Goal: Task Accomplishment & Management: Use online tool/utility

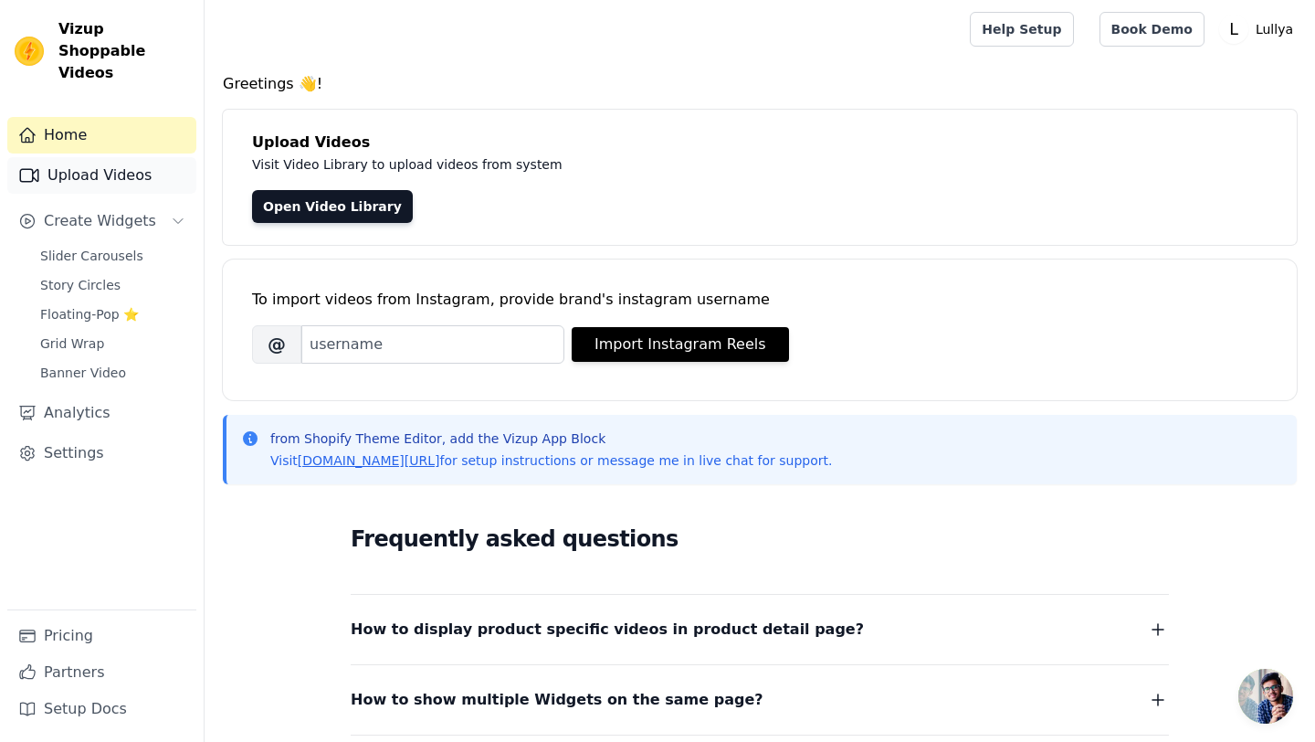
click at [112, 158] on link "Upload Videos" at bounding box center [101, 175] width 189 height 37
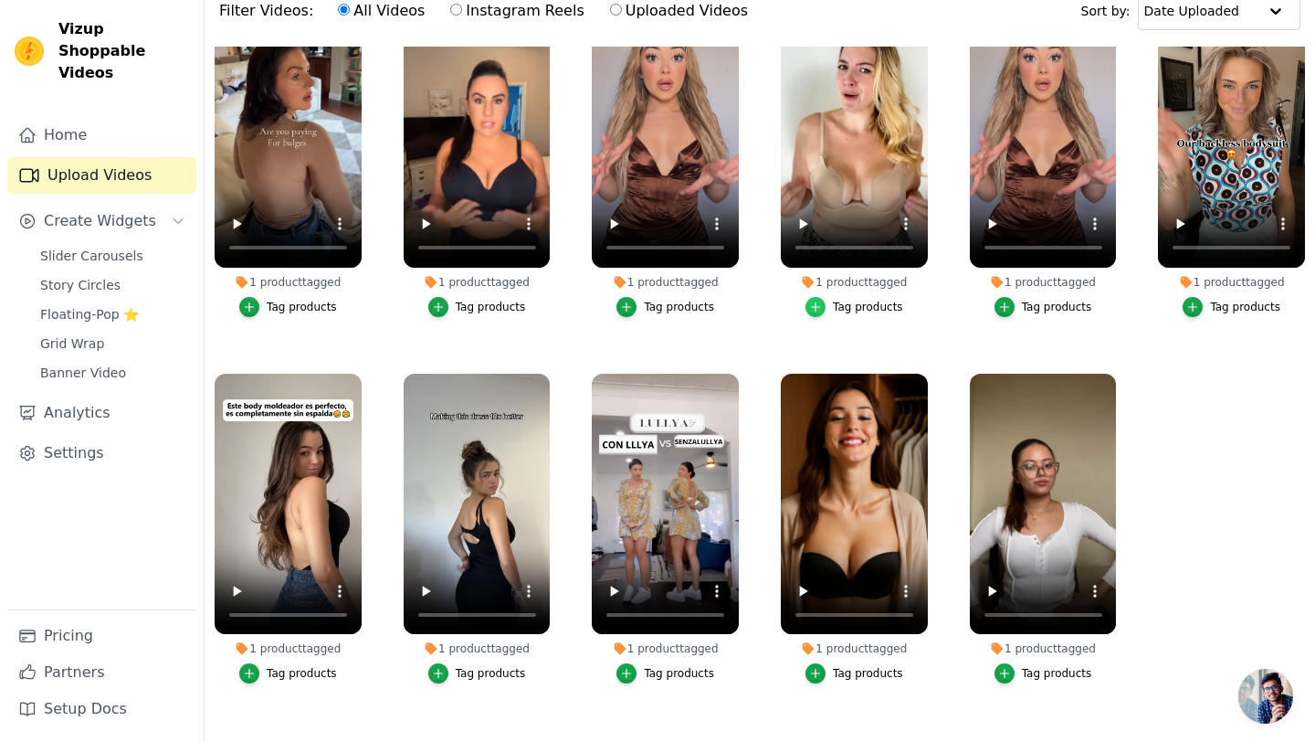
scroll to position [186, 0]
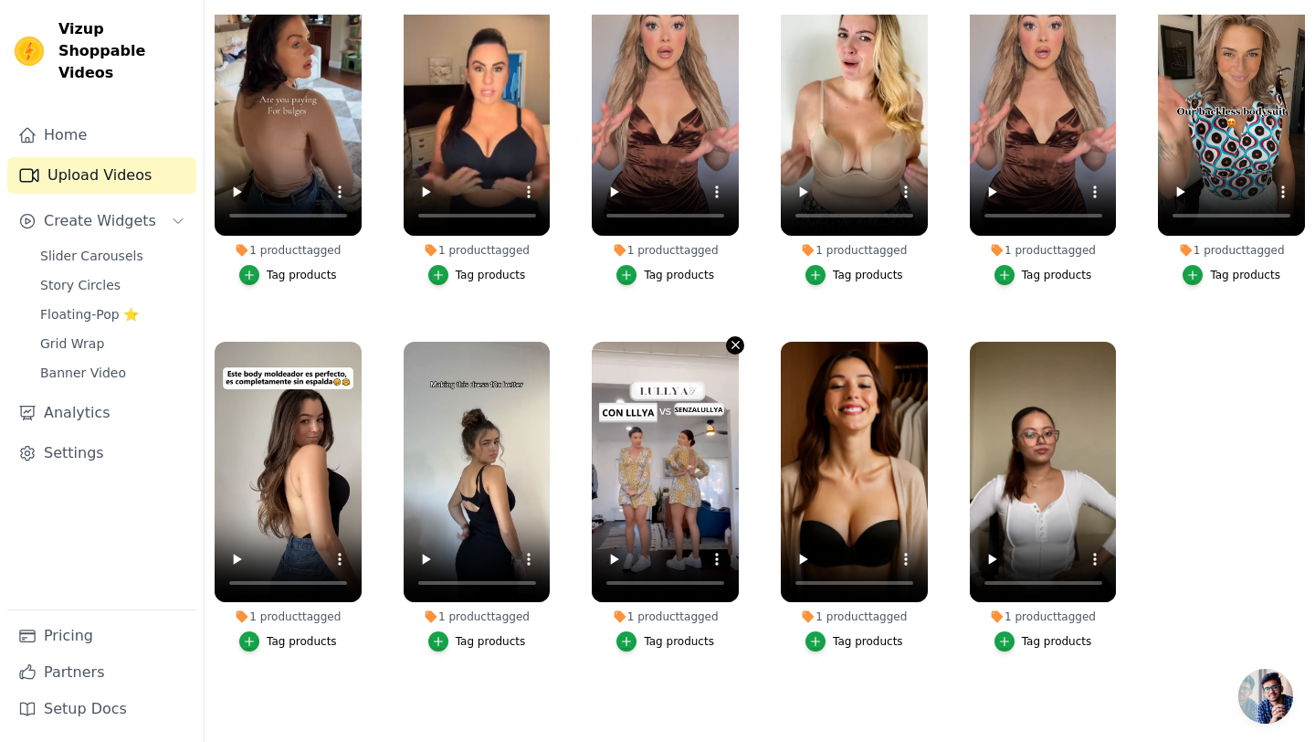
click at [739, 342] on icon "button" at bounding box center [736, 345] width 14 height 14
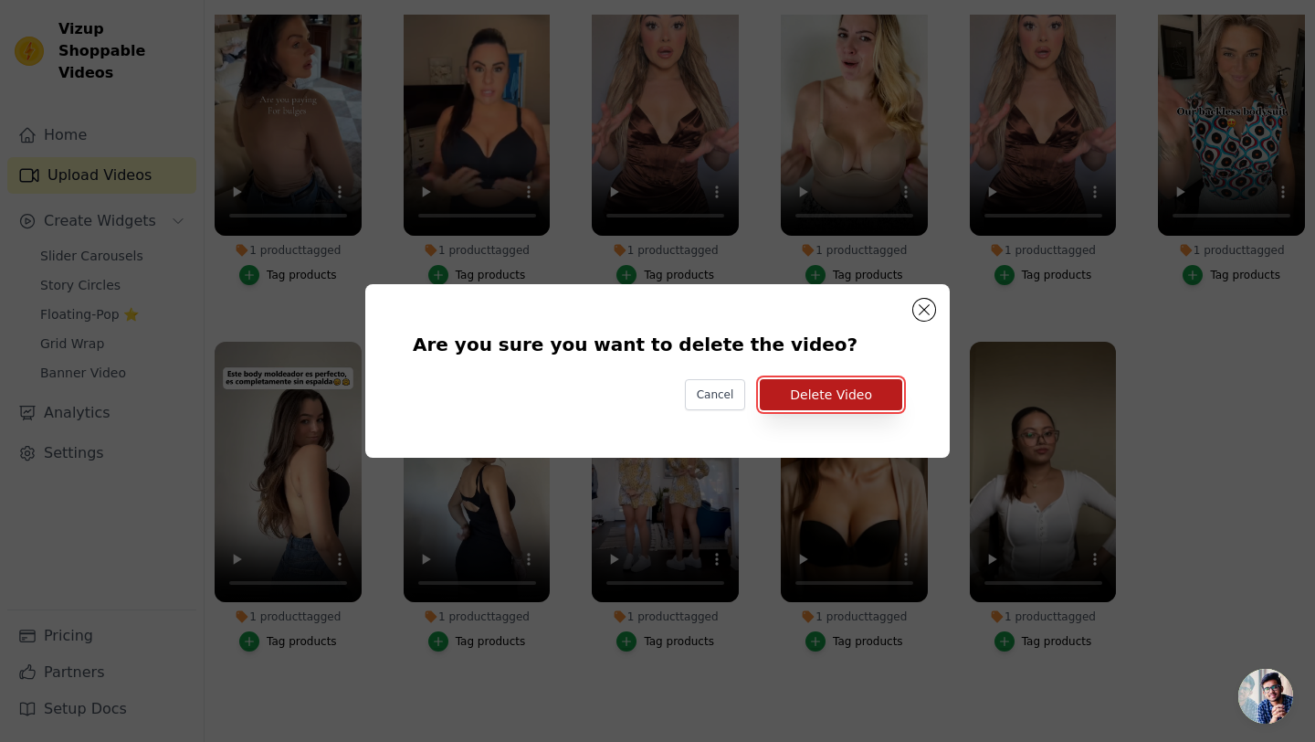
click at [809, 400] on button "Delete Video" at bounding box center [831, 394] width 143 height 31
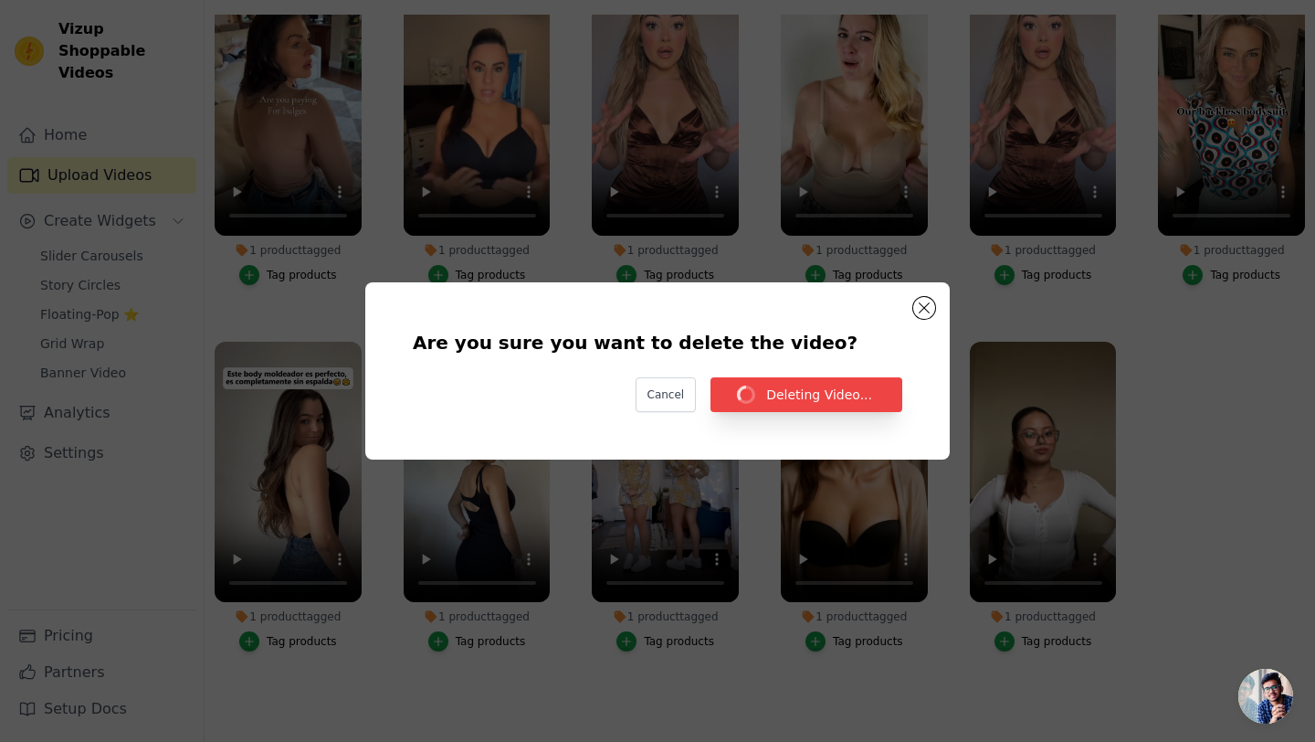
scroll to position [186, 0]
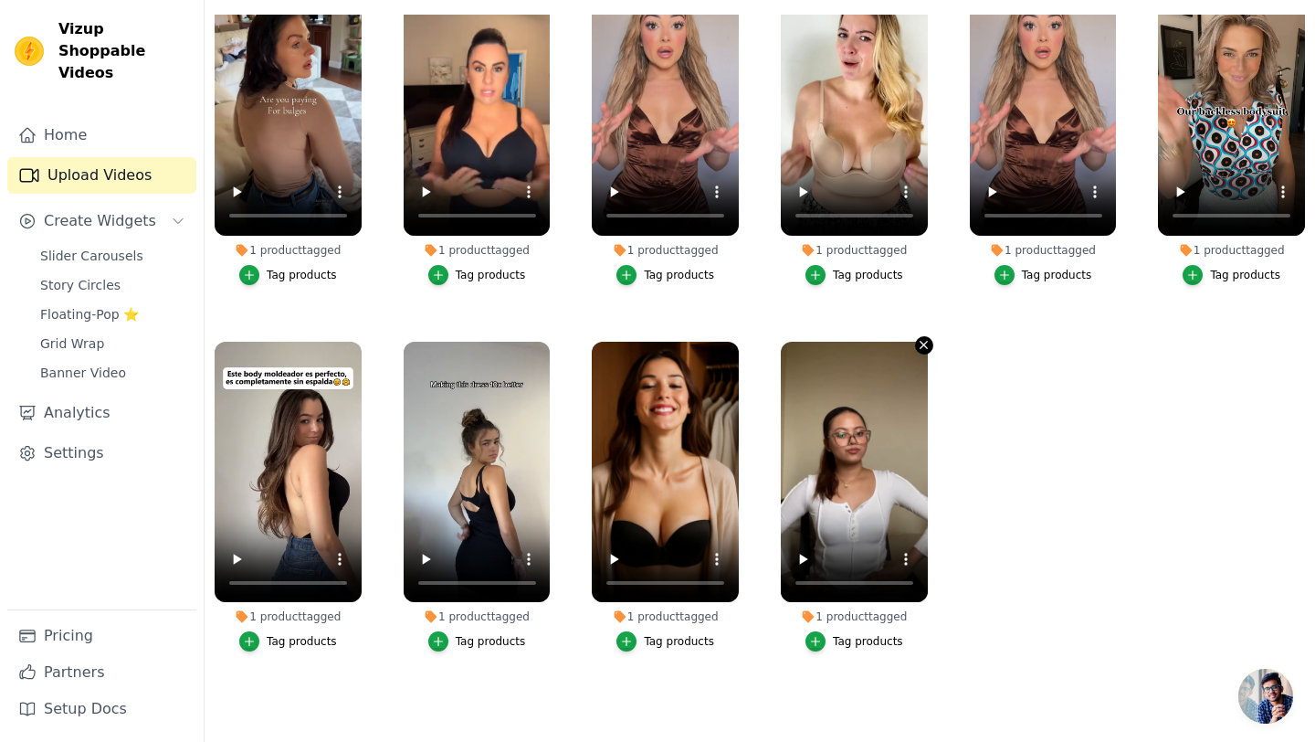
click at [924, 343] on icon "button" at bounding box center [924, 345] width 14 height 14
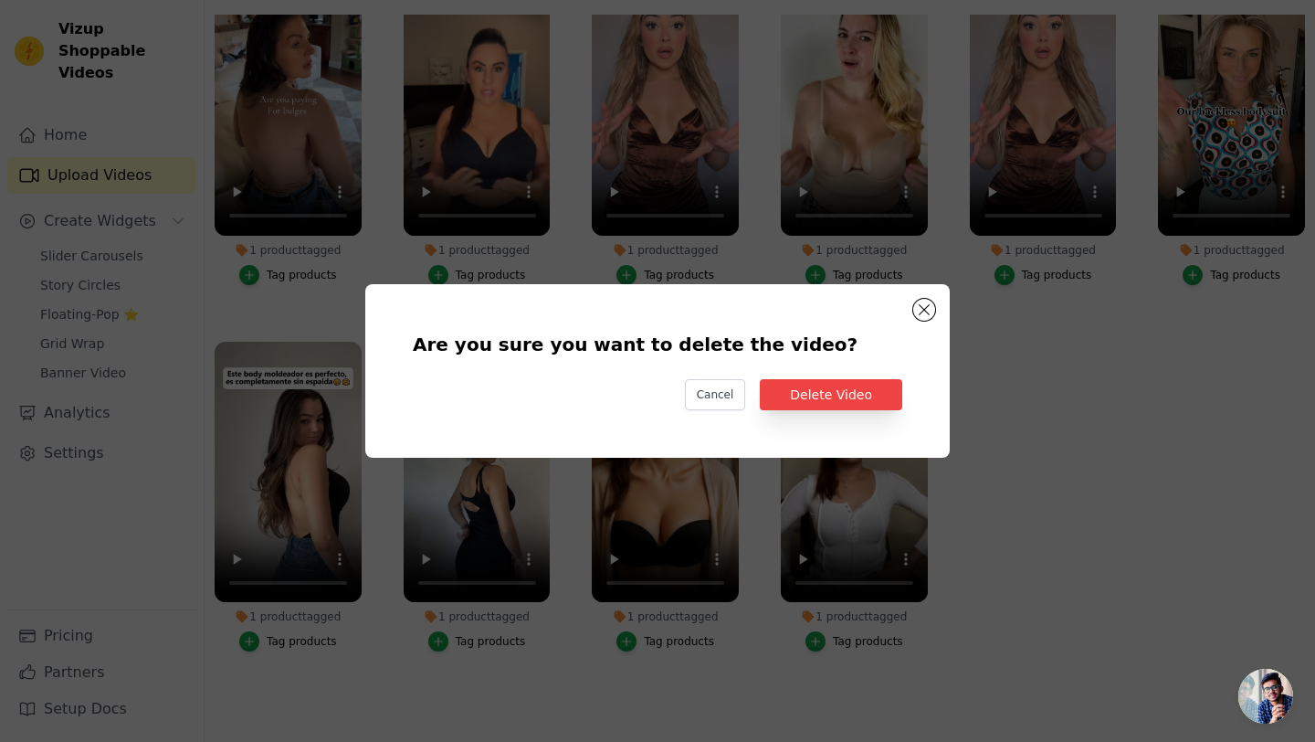
scroll to position [0, 0]
click at [858, 388] on button "Delete Video" at bounding box center [831, 394] width 143 height 31
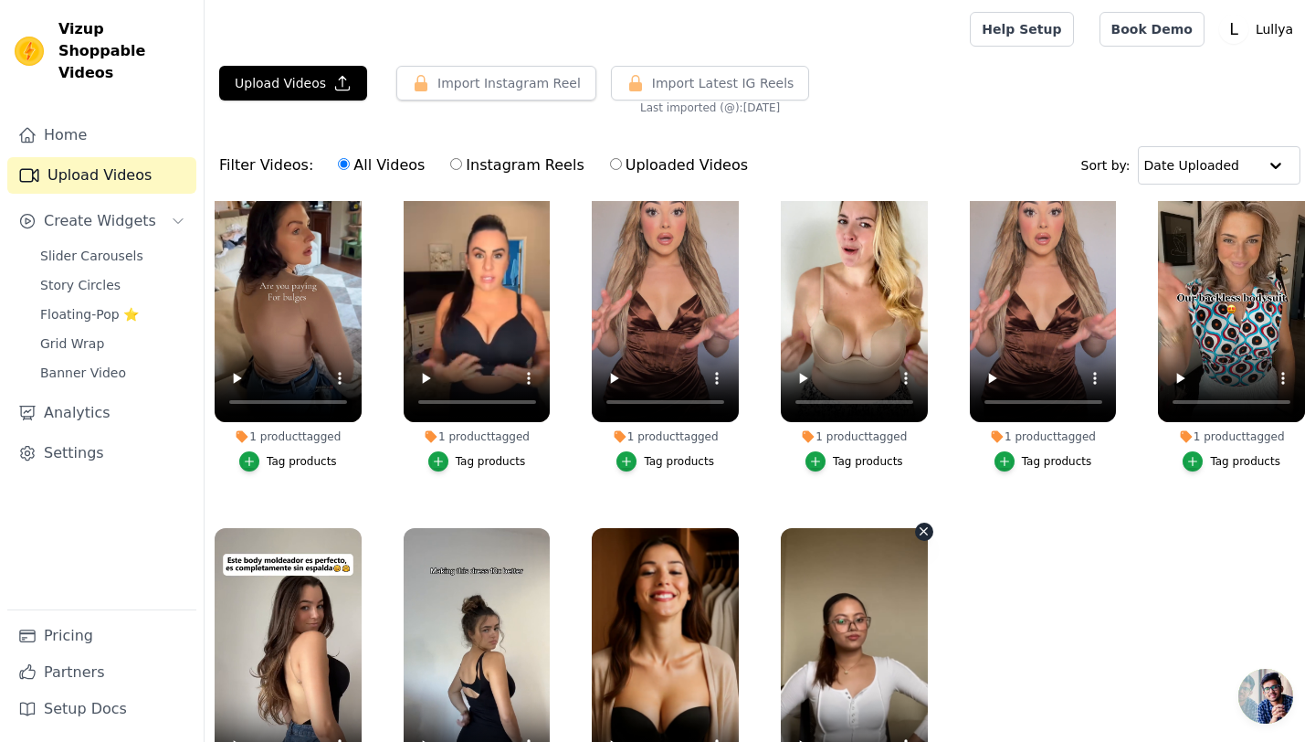
scroll to position [186, 0]
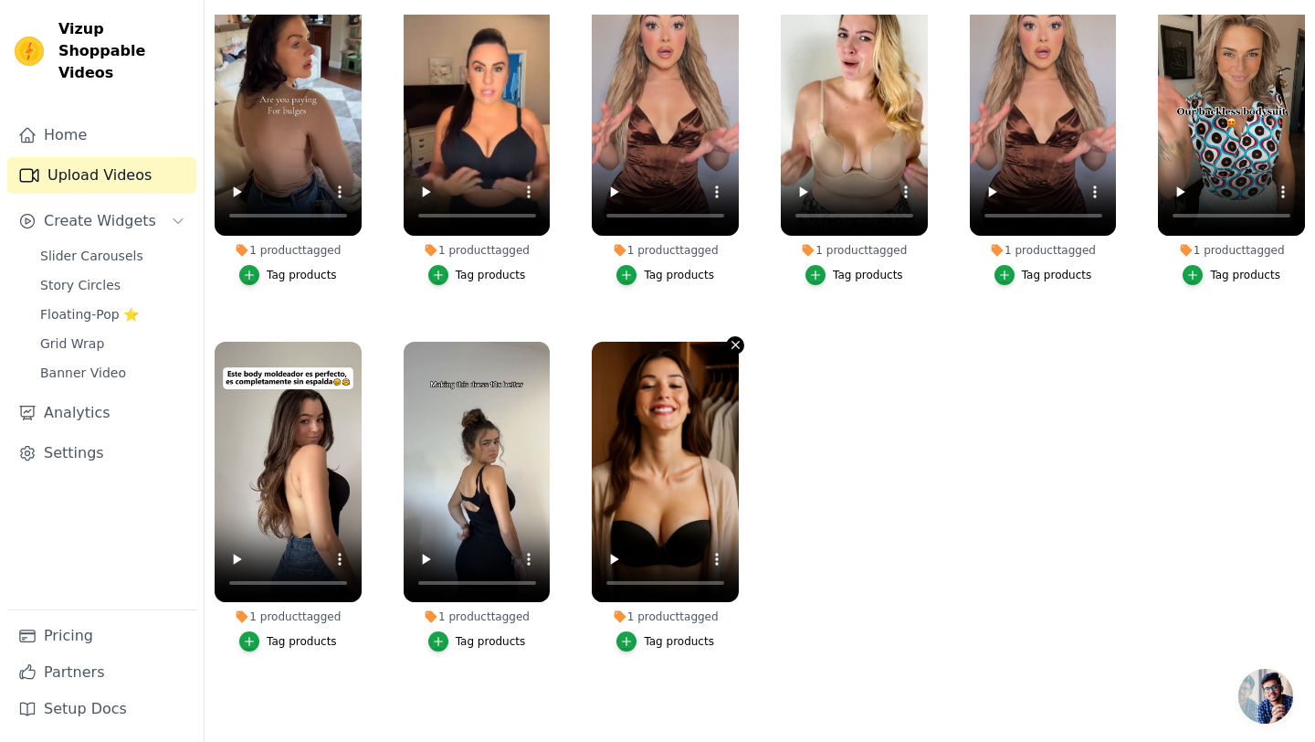
click at [734, 341] on icon "button" at bounding box center [736, 345] width 14 height 14
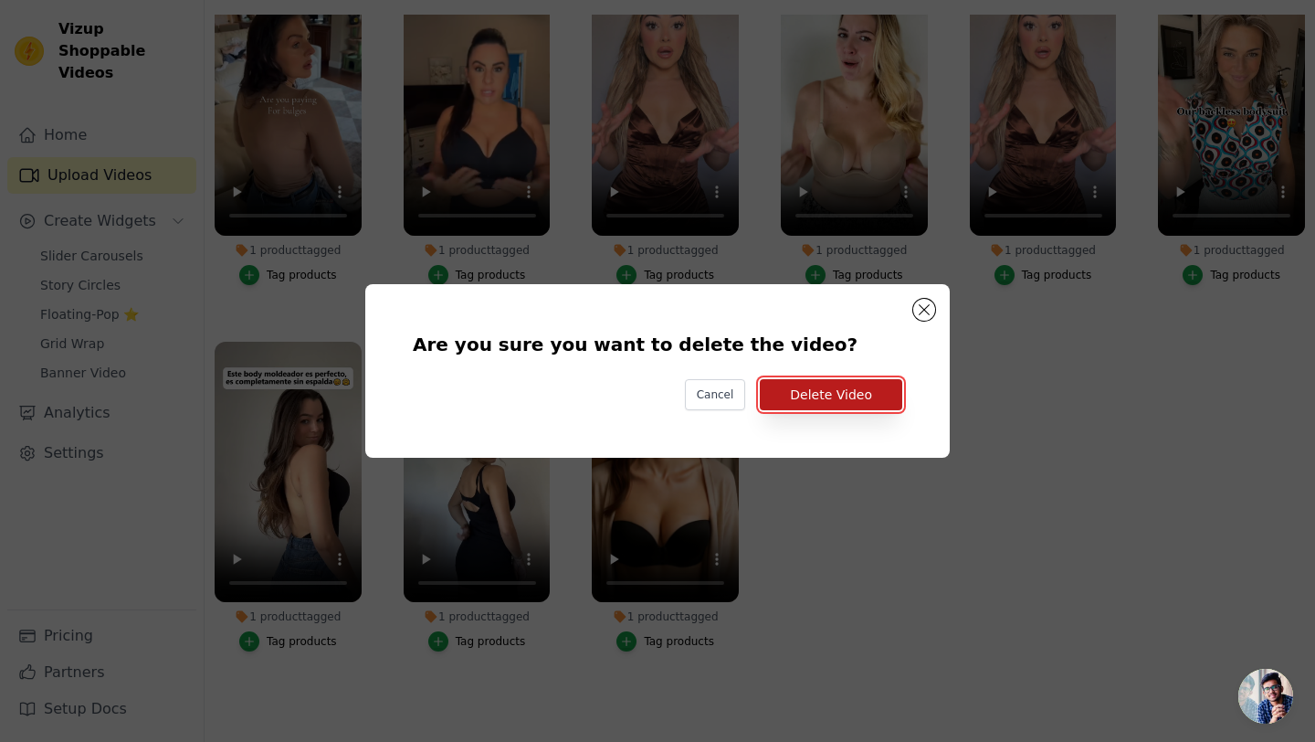
click at [853, 394] on button "Delete Video" at bounding box center [831, 394] width 143 height 31
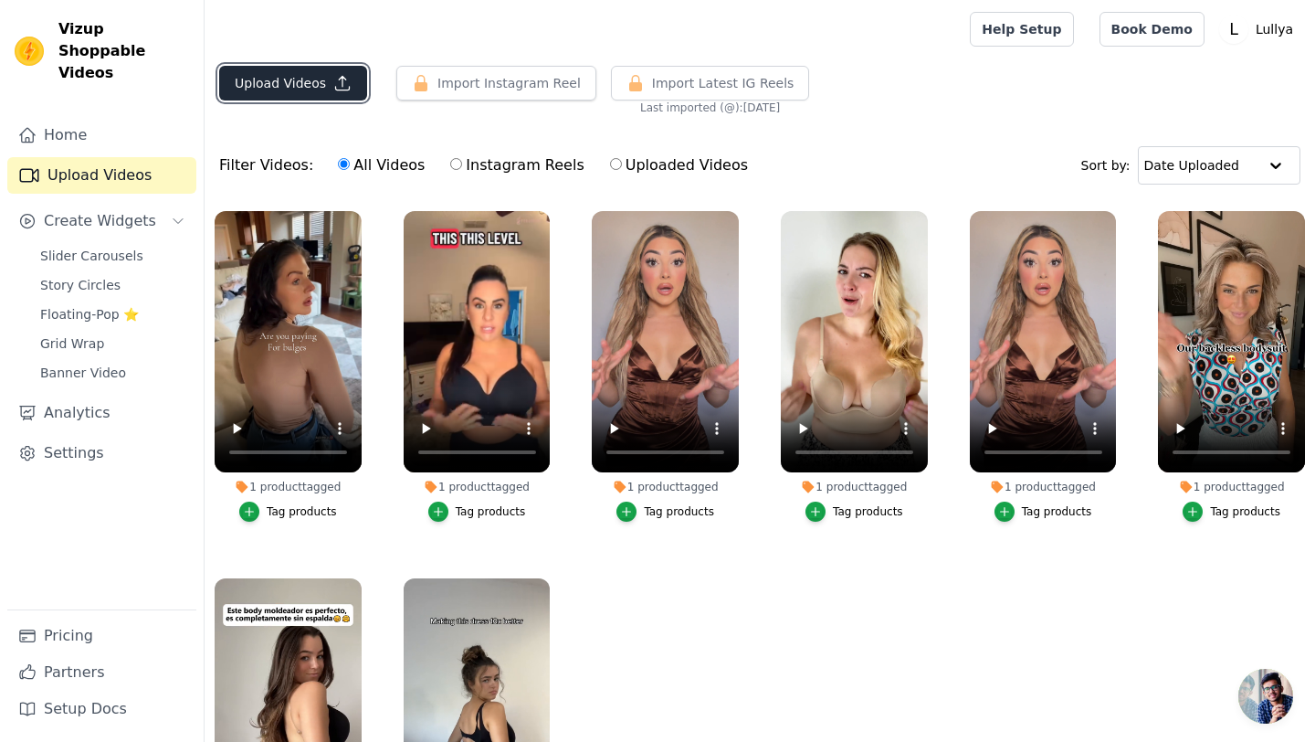
click at [297, 81] on button "Upload Videos" at bounding box center [293, 83] width 148 height 35
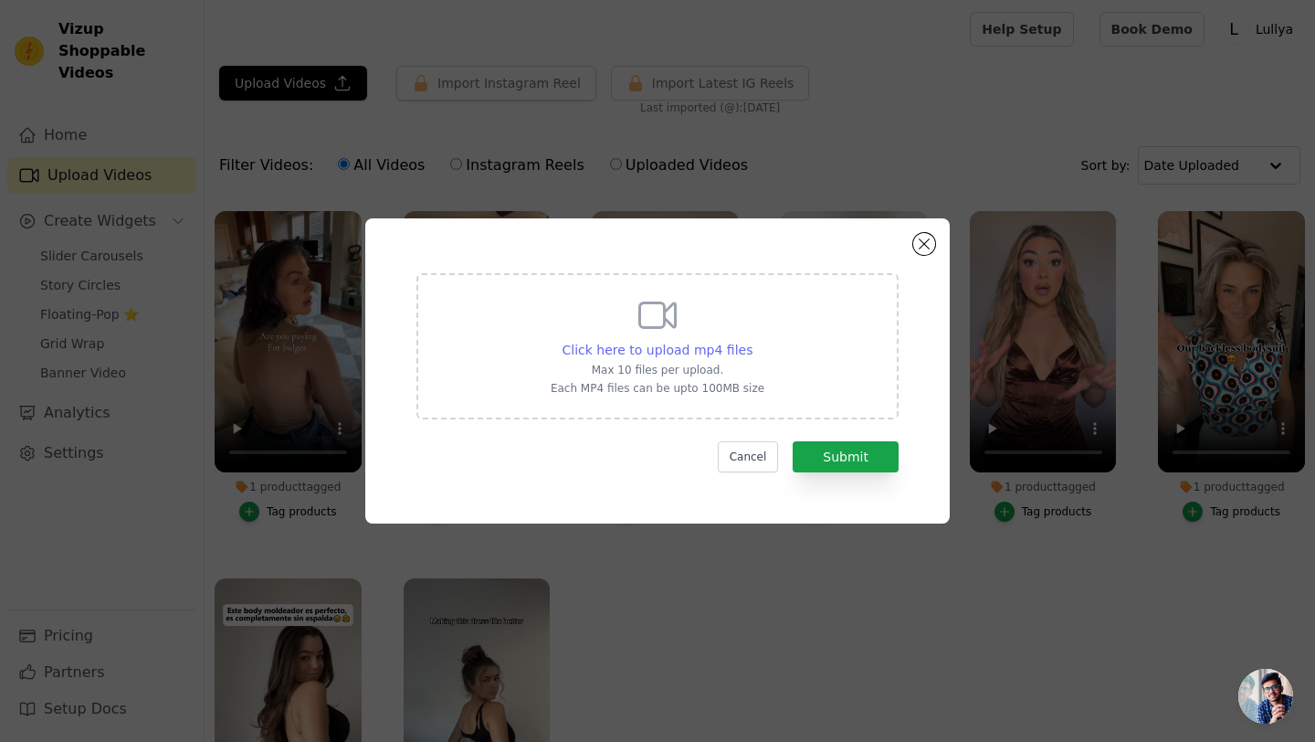
click at [671, 348] on span "Click here to upload mp4 files" at bounding box center [658, 350] width 191 height 15
click at [752, 341] on input "Click here to upload mp4 files Max 10 files per upload. Each MP4 files can be u…" at bounding box center [752, 340] width 1 height 1
type input "C:\fakepath\【Official Brand Store】Face Tightener No-Filter Primer(Limited Time …"
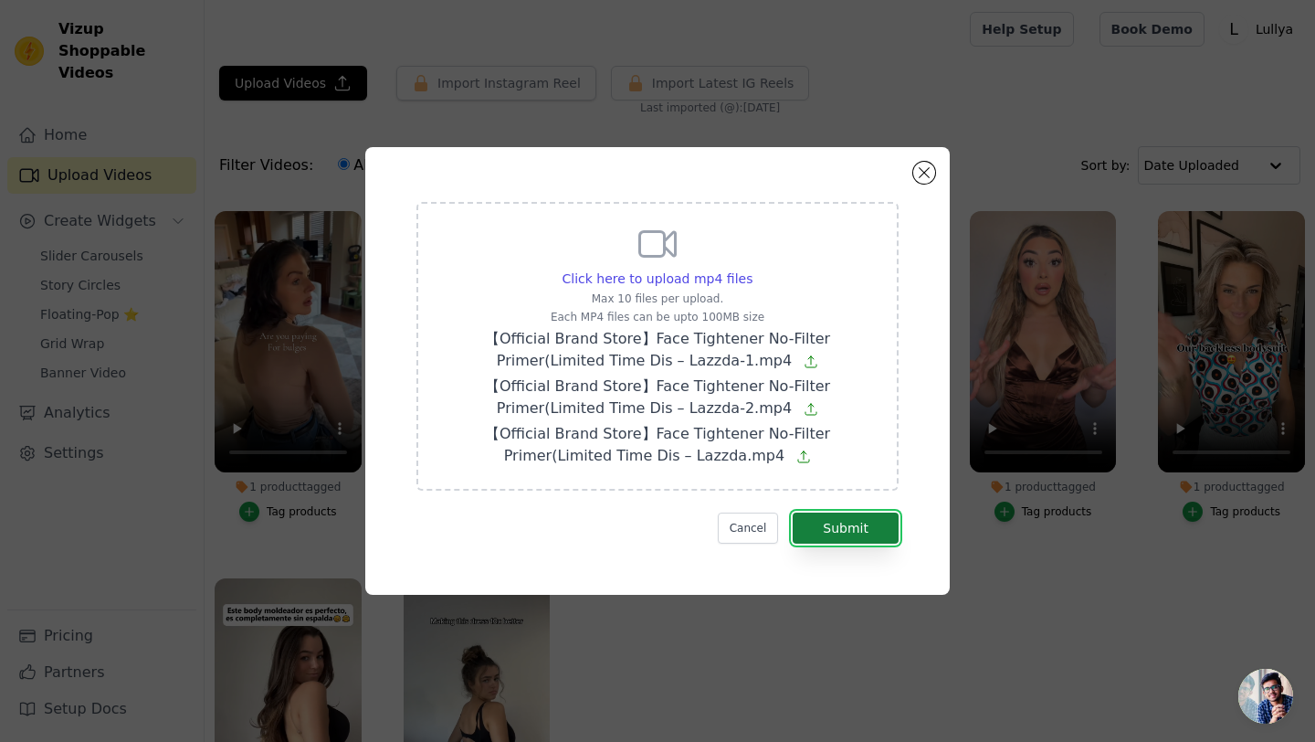
click at [872, 528] on button "Submit" at bounding box center [846, 527] width 106 height 31
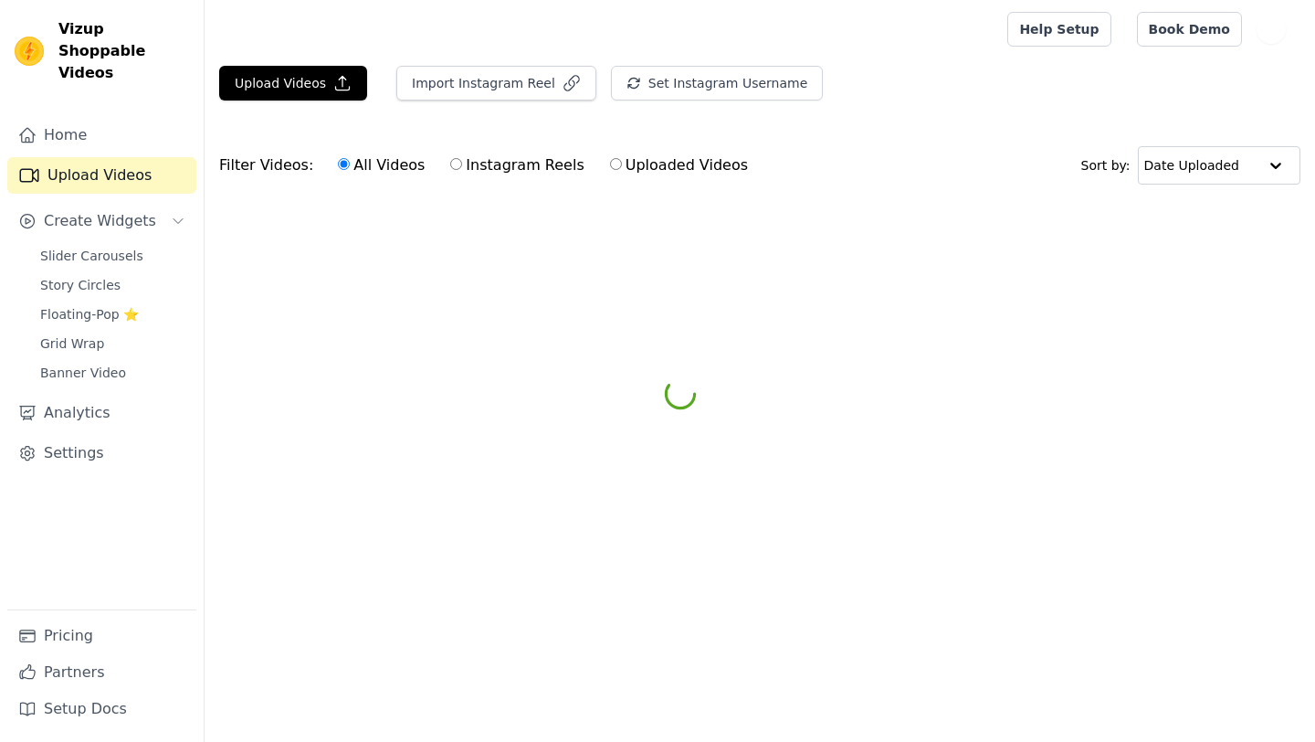
click at [293, 274] on html "Vizup Shoppable Videos Home Upload Videos Create Widgets Slider Carousels Story…" at bounding box center [657, 137] width 1315 height 274
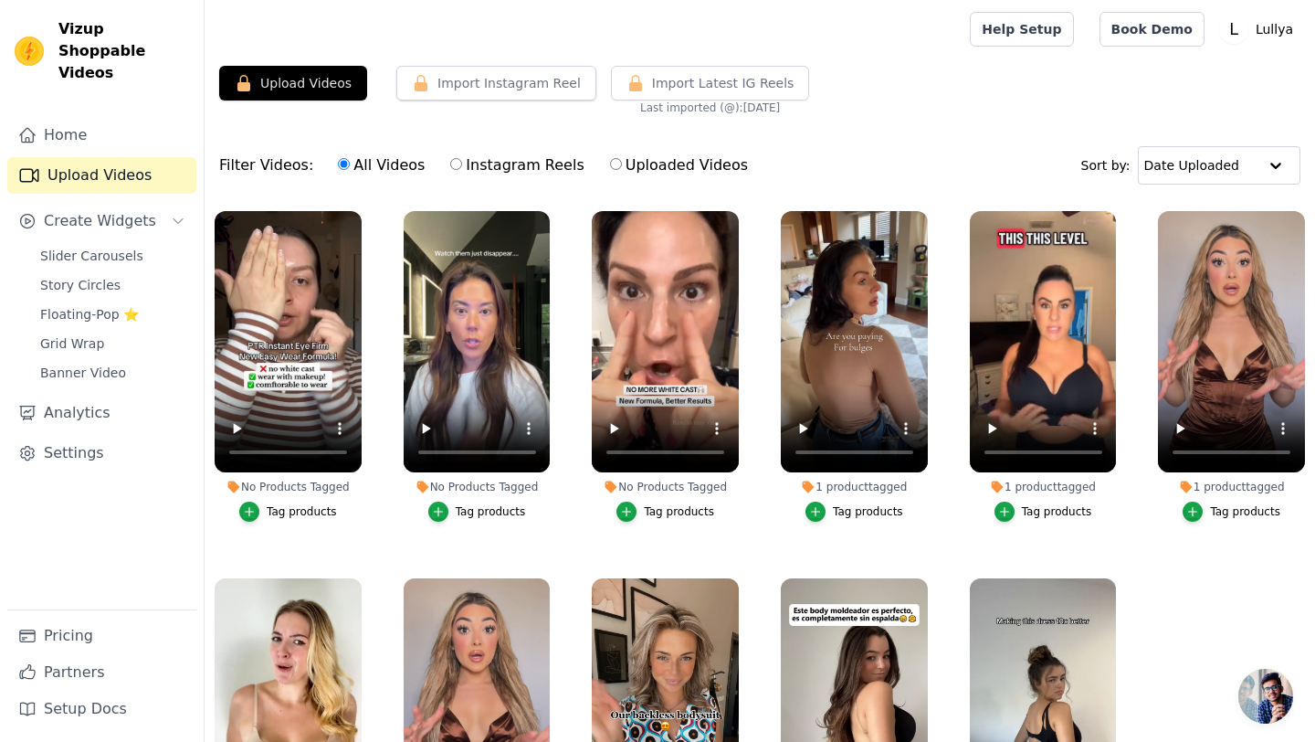
click at [294, 512] on div "Tag products" at bounding box center [302, 511] width 70 height 15
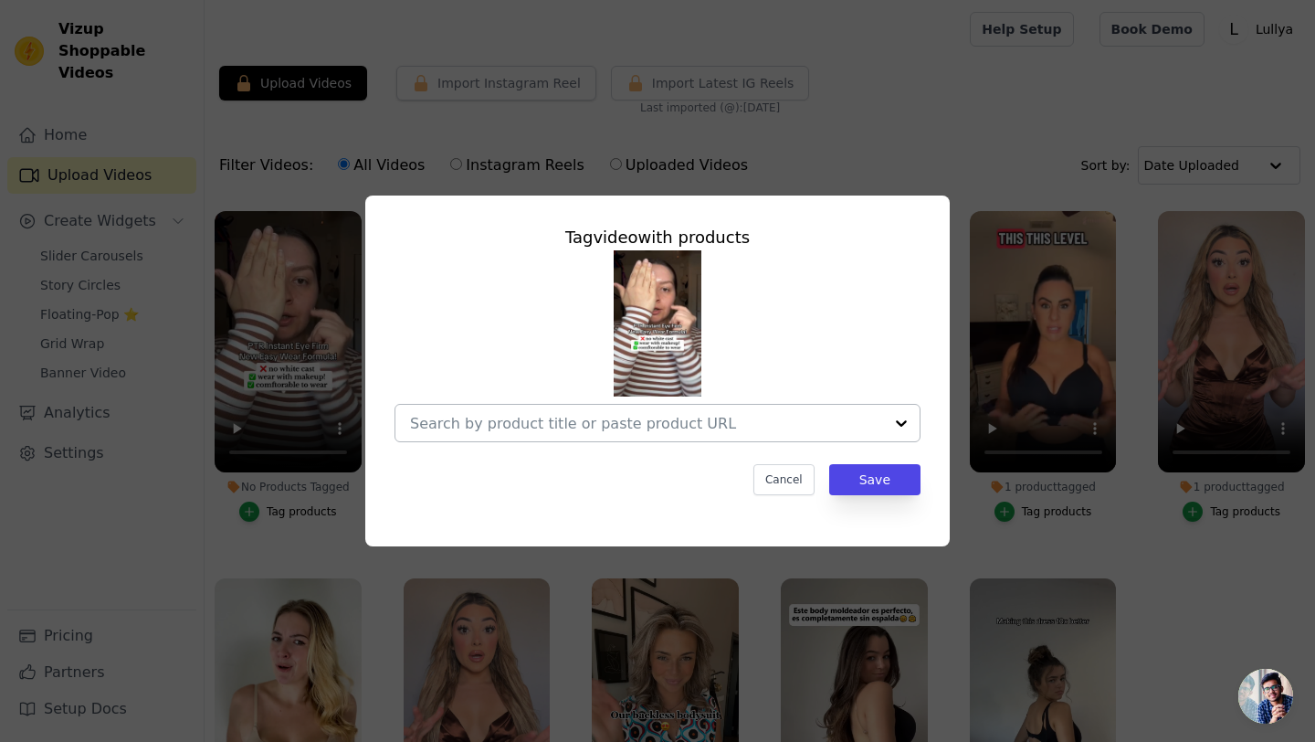
click at [590, 422] on input "No Products Tagged Tag video with products Cancel Save Tag products" at bounding box center [646, 423] width 473 height 17
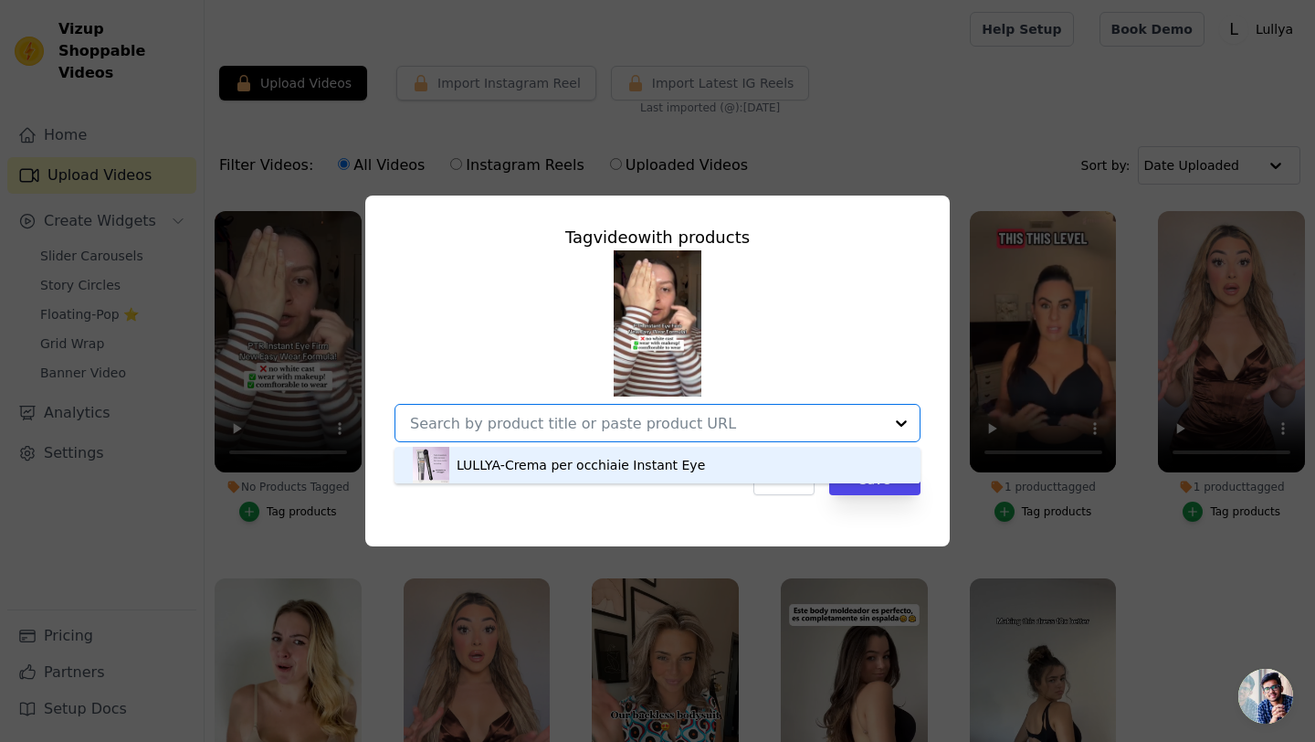
click at [549, 466] on div "LULLYA-Crema per occhiaie Instant Eye" at bounding box center [581, 465] width 248 height 18
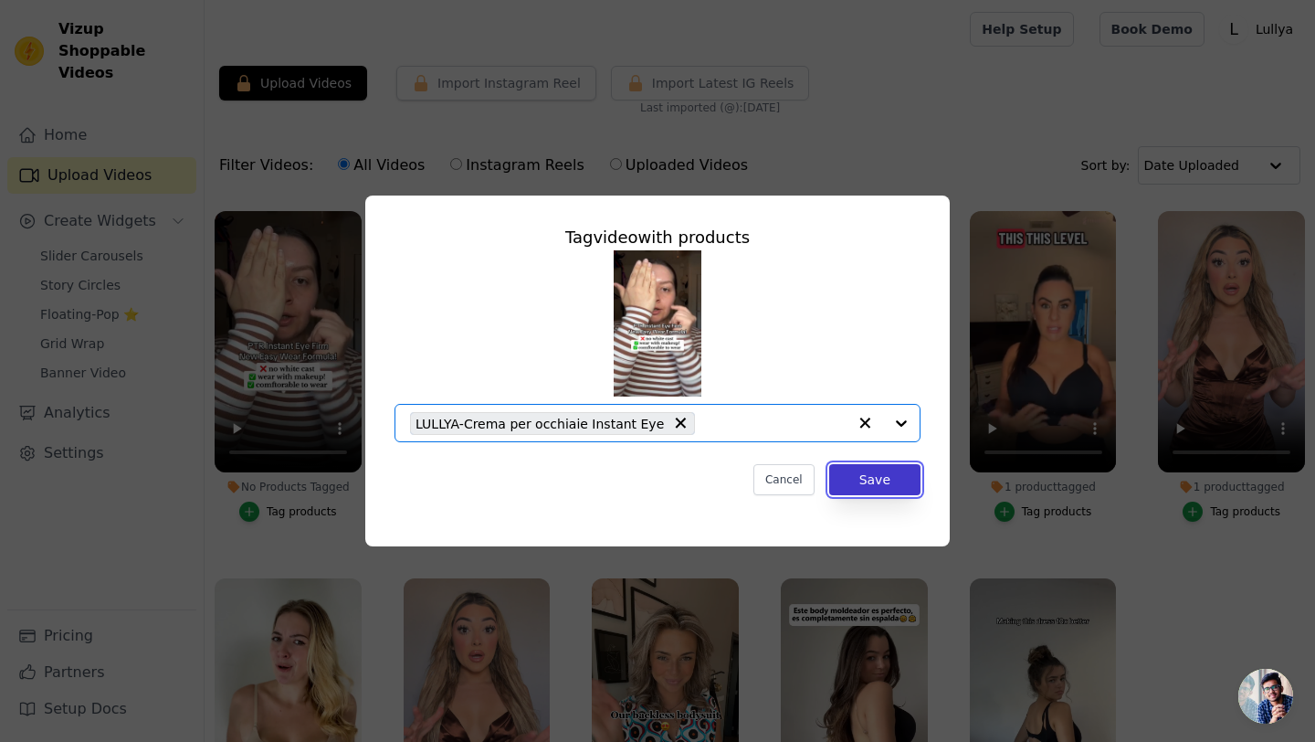
click at [855, 486] on button "Save" at bounding box center [874, 479] width 91 height 31
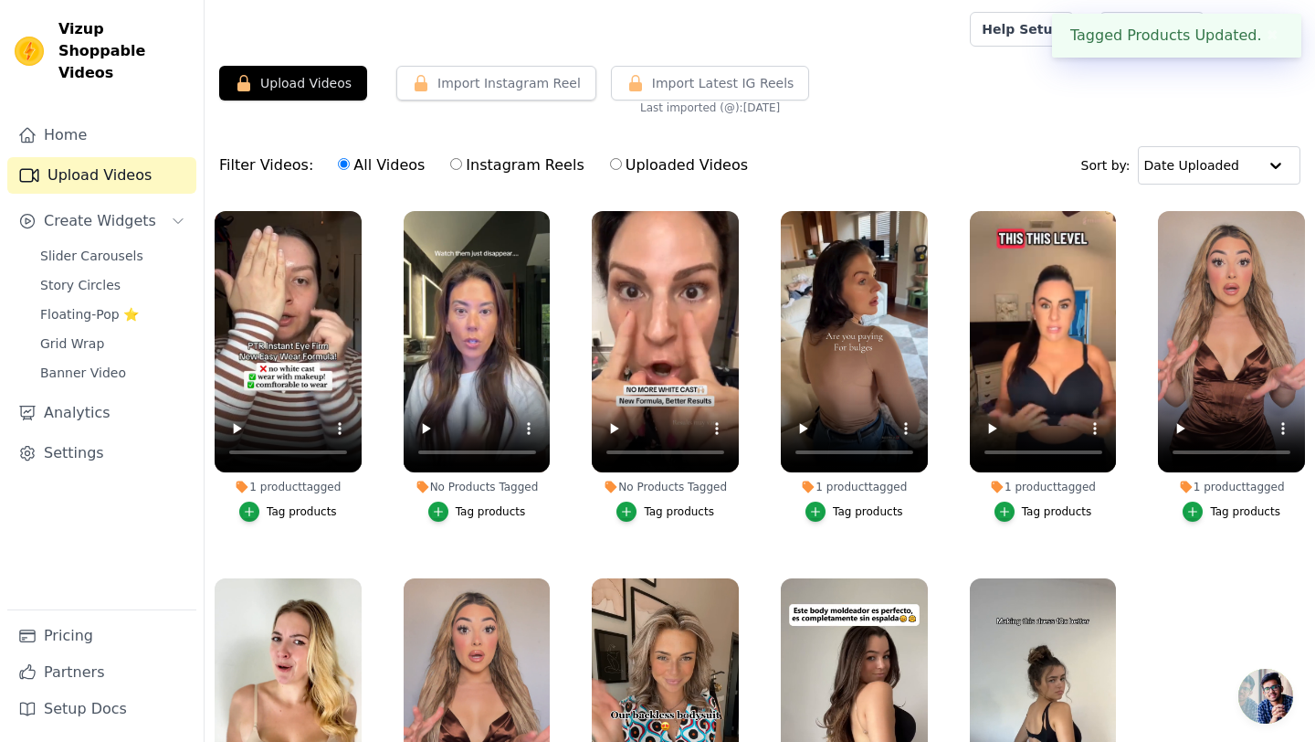
click at [480, 512] on div "Tag products" at bounding box center [491, 511] width 70 height 15
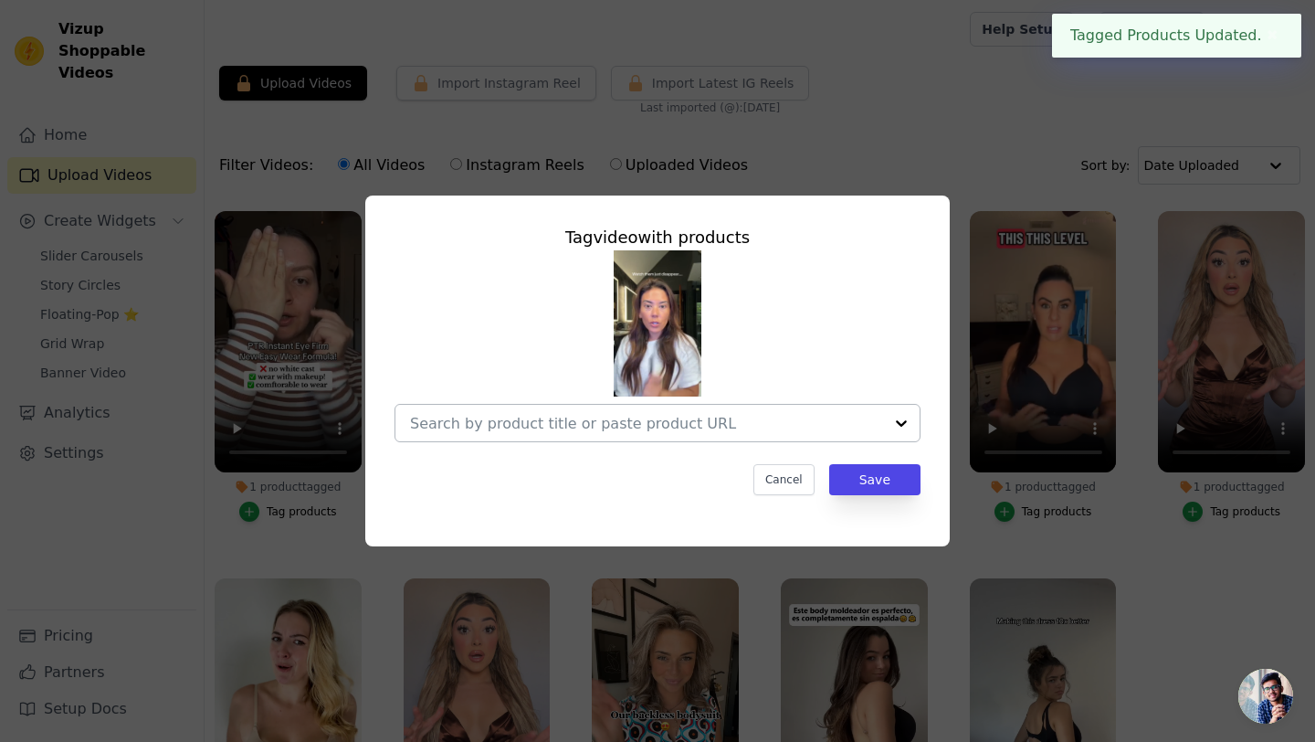
click at [803, 422] on input "No Products Tagged Tag video with products Cancel Save Tag products" at bounding box center [646, 423] width 473 height 17
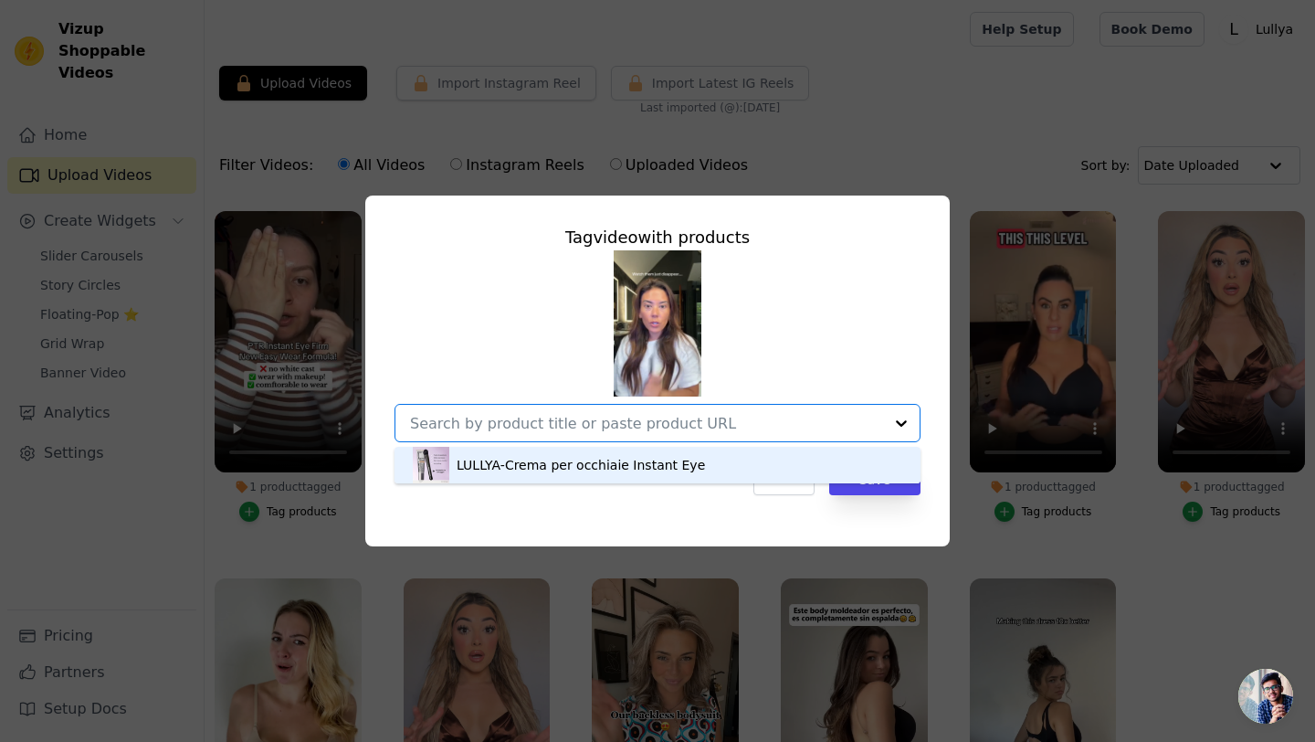
click at [748, 463] on div "LULLYA-Crema per occhiaie Instant Eye" at bounding box center [658, 465] width 490 height 37
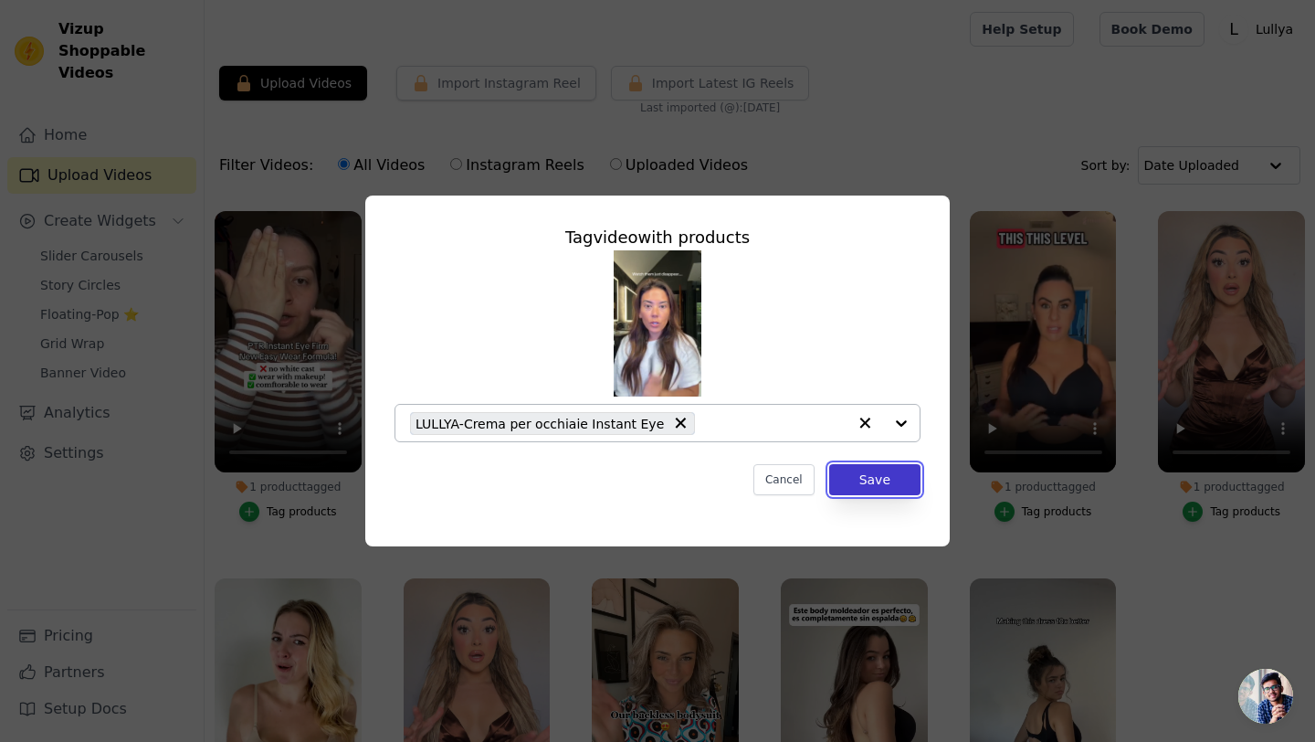
click at [873, 489] on button "Save" at bounding box center [874, 479] width 91 height 31
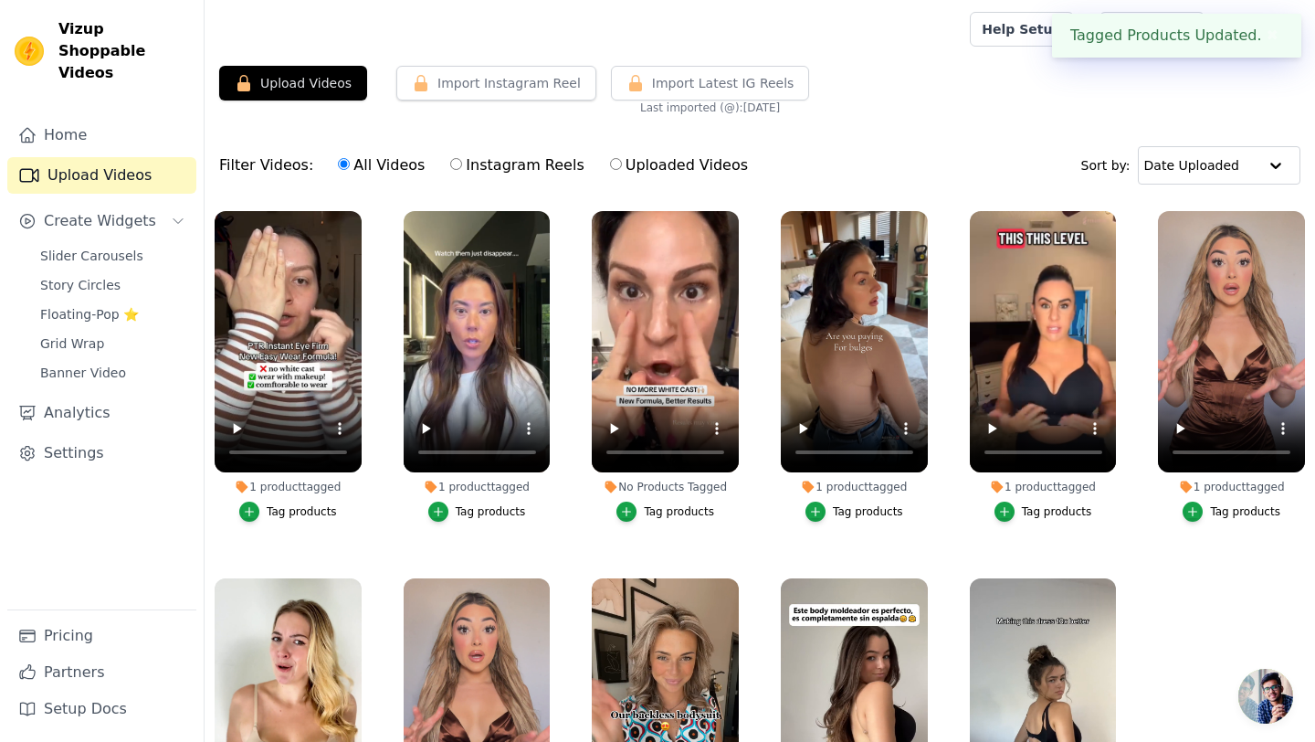
click at [682, 511] on div "Tag products" at bounding box center [679, 511] width 70 height 15
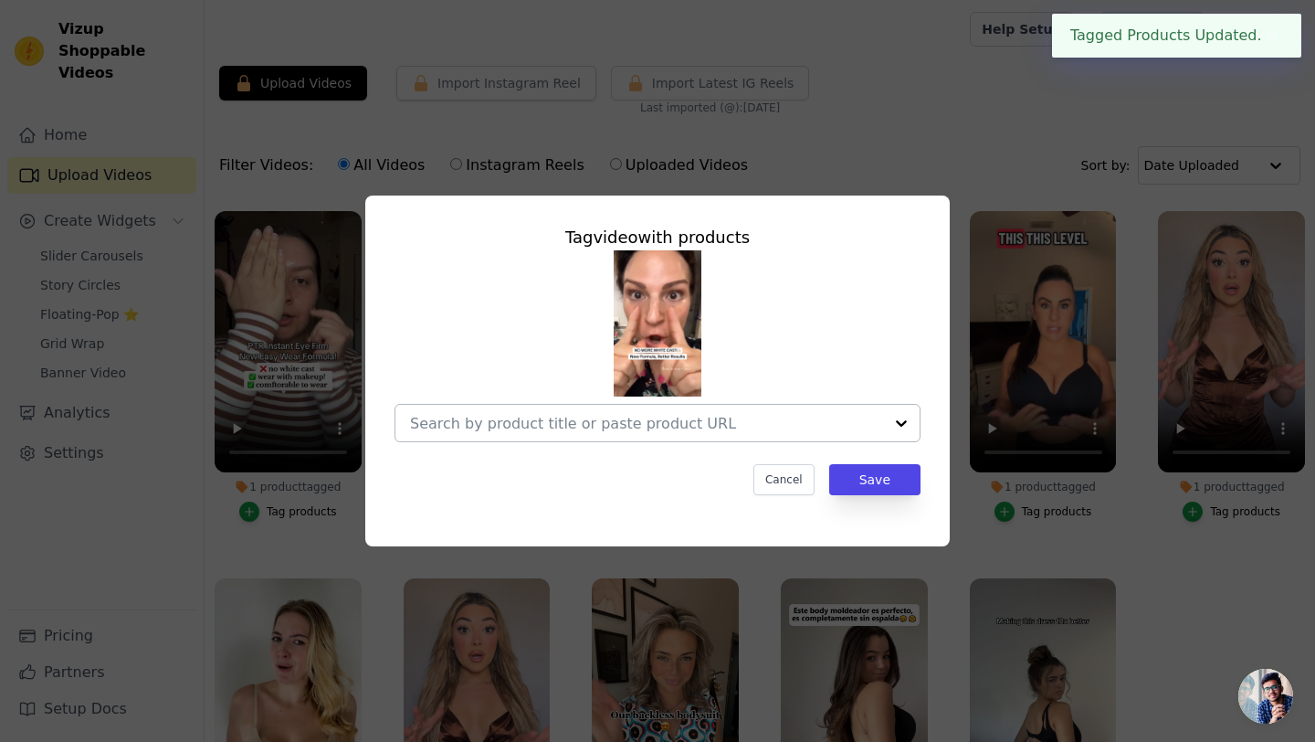
click at [834, 426] on input "No Products Tagged Tag video with products Cancel Save Tag products" at bounding box center [646, 423] width 473 height 17
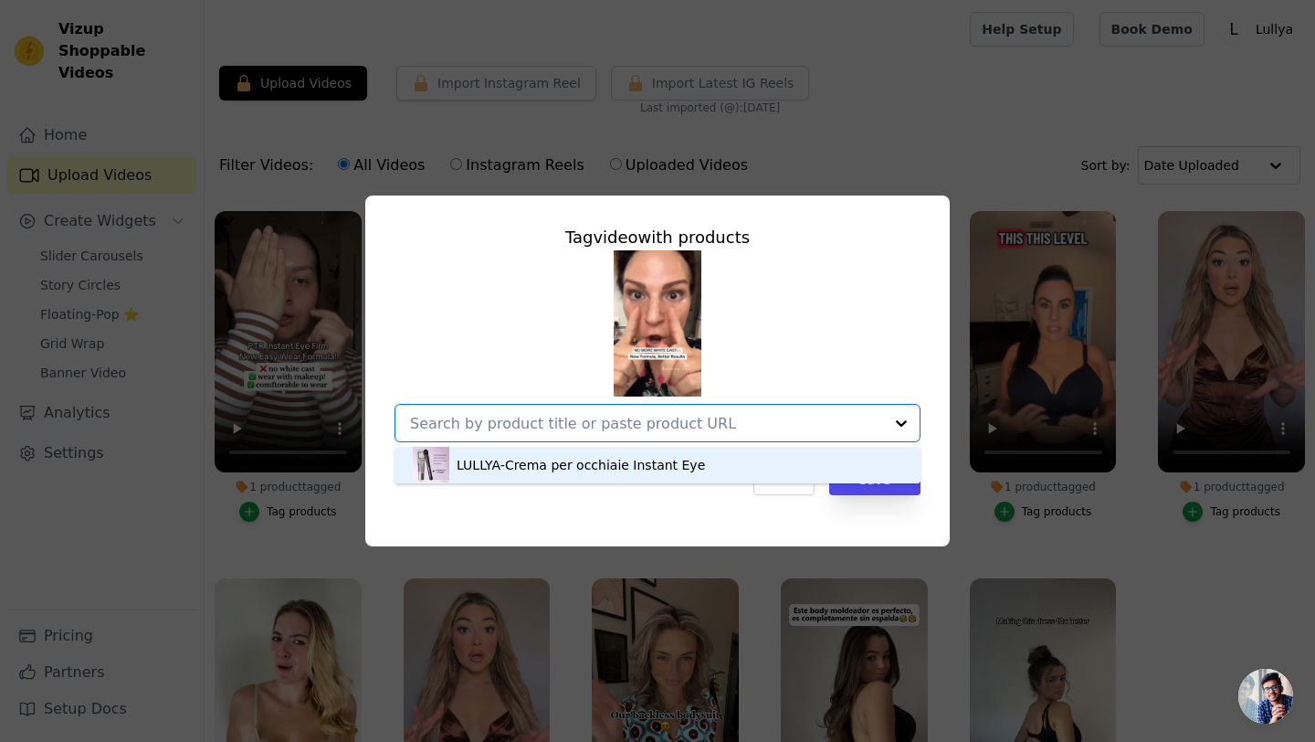
click at [717, 463] on div "LULLYA-Crema per occhiaie Instant Eye" at bounding box center [658, 465] width 490 height 37
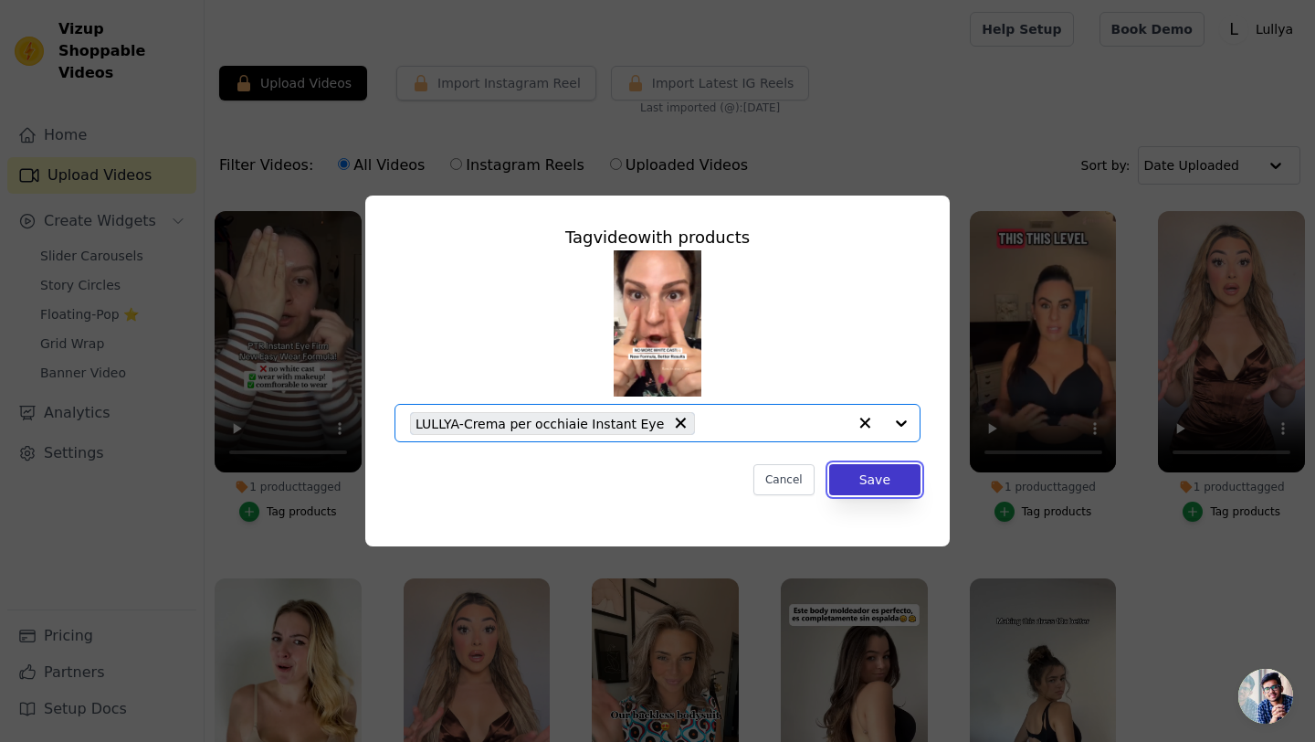
click at [860, 478] on button "Save" at bounding box center [874, 479] width 91 height 31
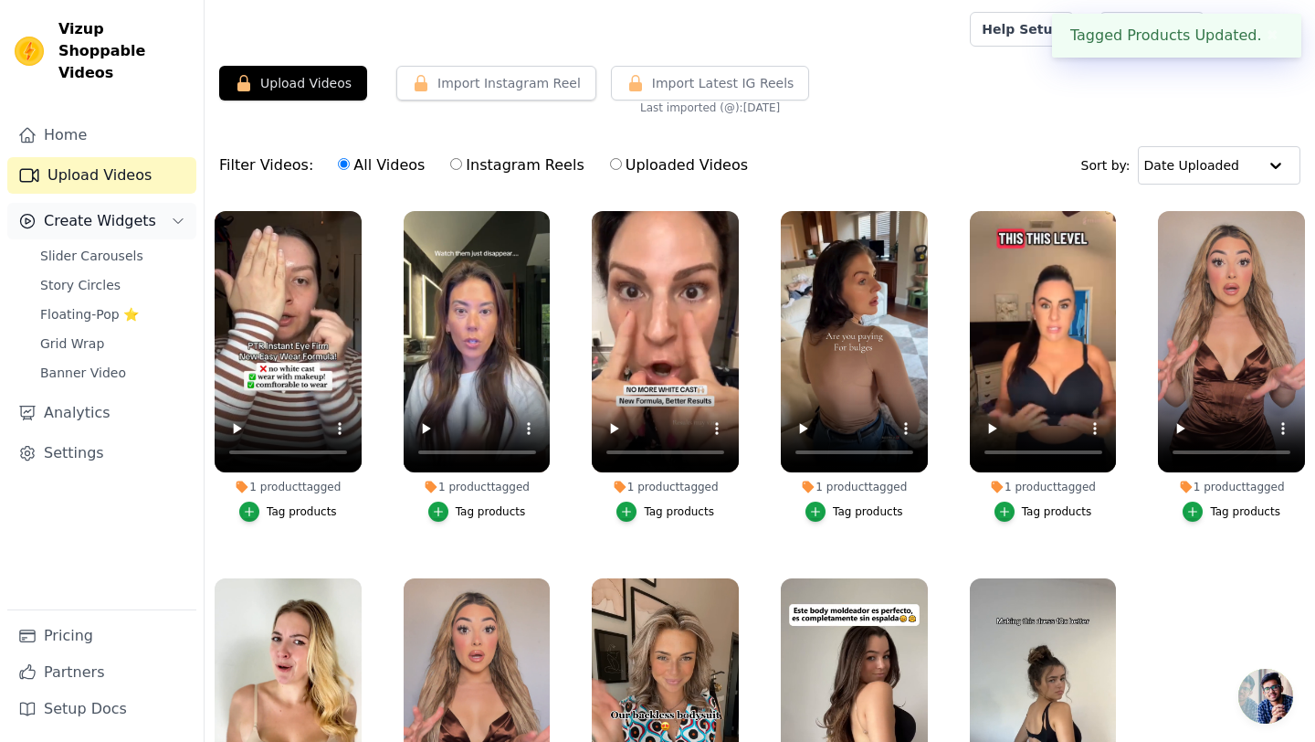
click at [95, 210] on span "Create Widgets" at bounding box center [100, 221] width 112 height 22
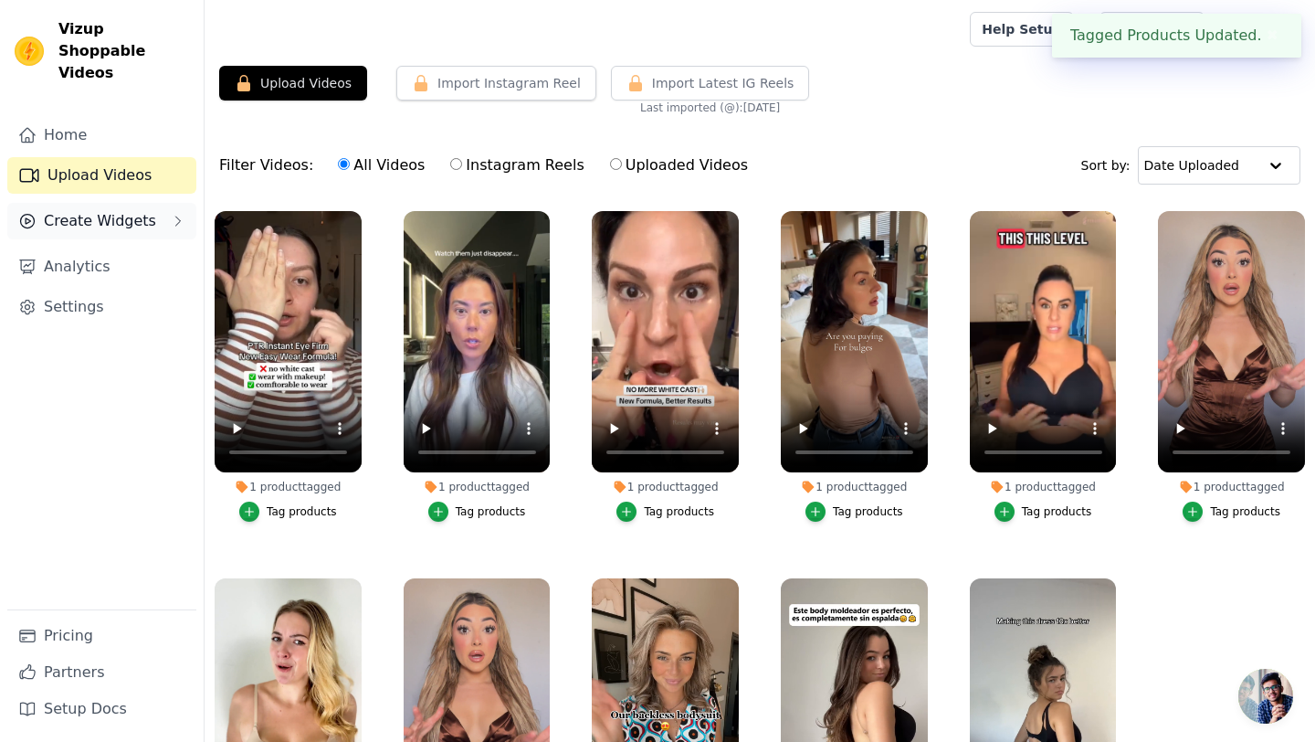
click at [100, 210] on span "Create Widgets" at bounding box center [100, 221] width 112 height 22
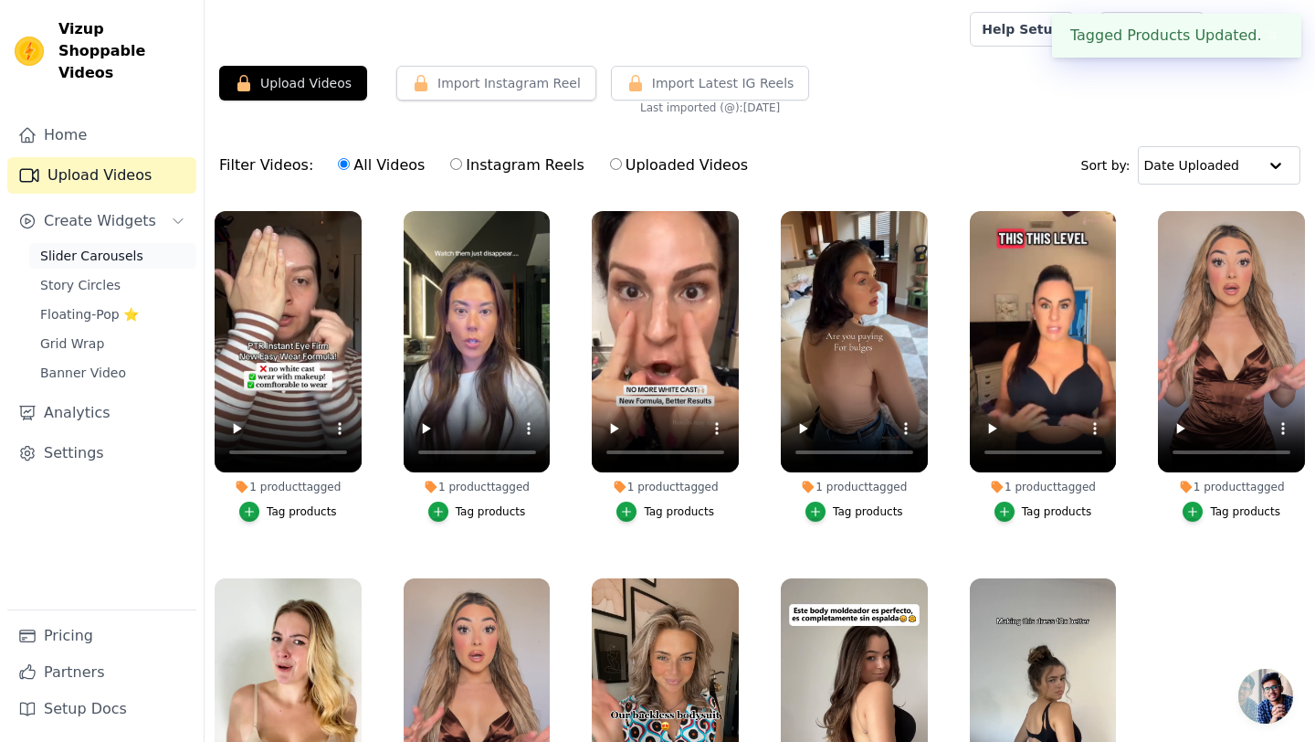
click at [93, 247] on span "Slider Carousels" at bounding box center [91, 256] width 103 height 18
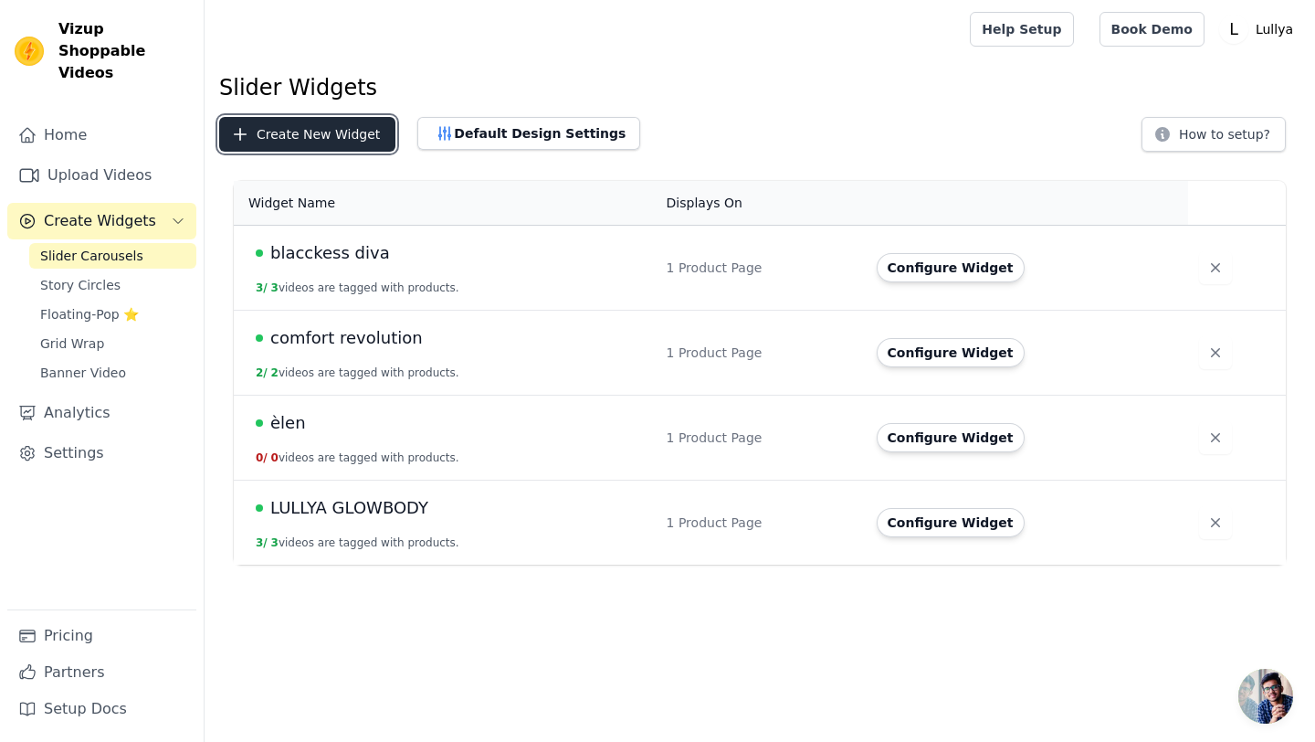
click at [358, 125] on button "Create New Widget" at bounding box center [307, 134] width 176 height 35
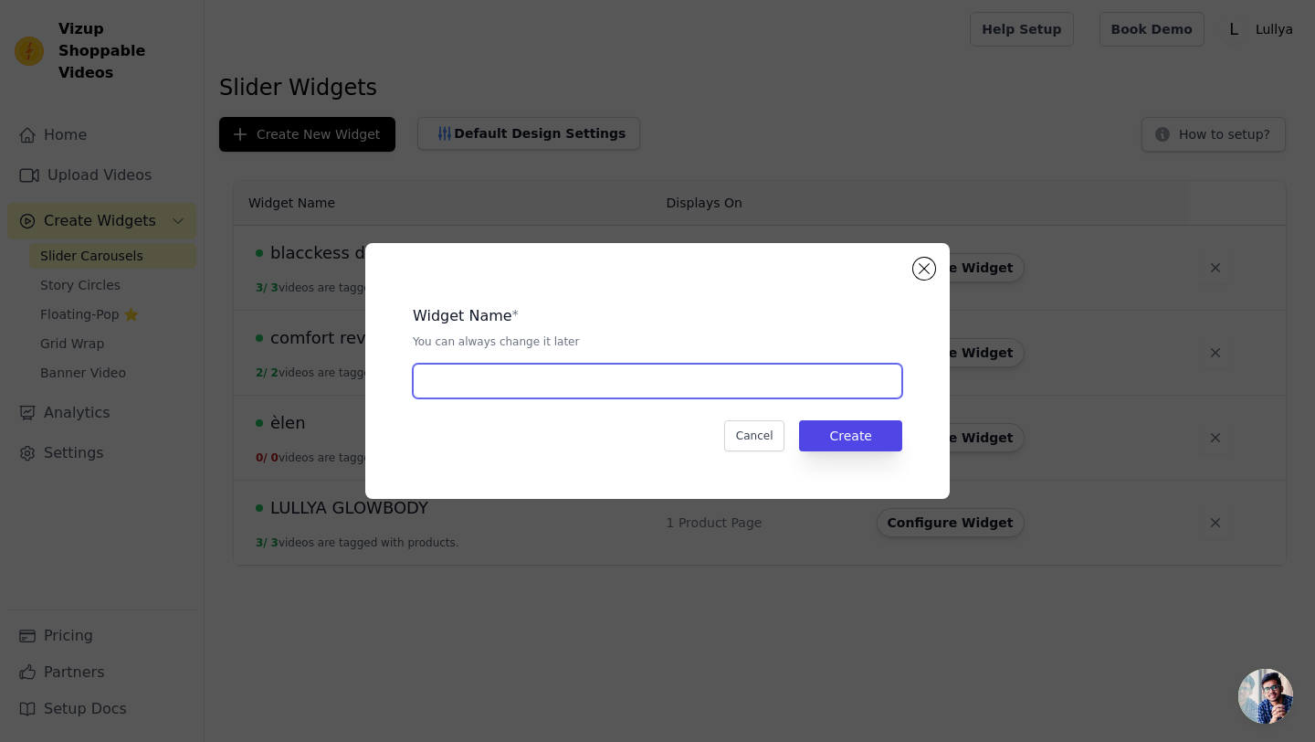
click at [565, 386] on input "text" at bounding box center [658, 381] width 490 height 35
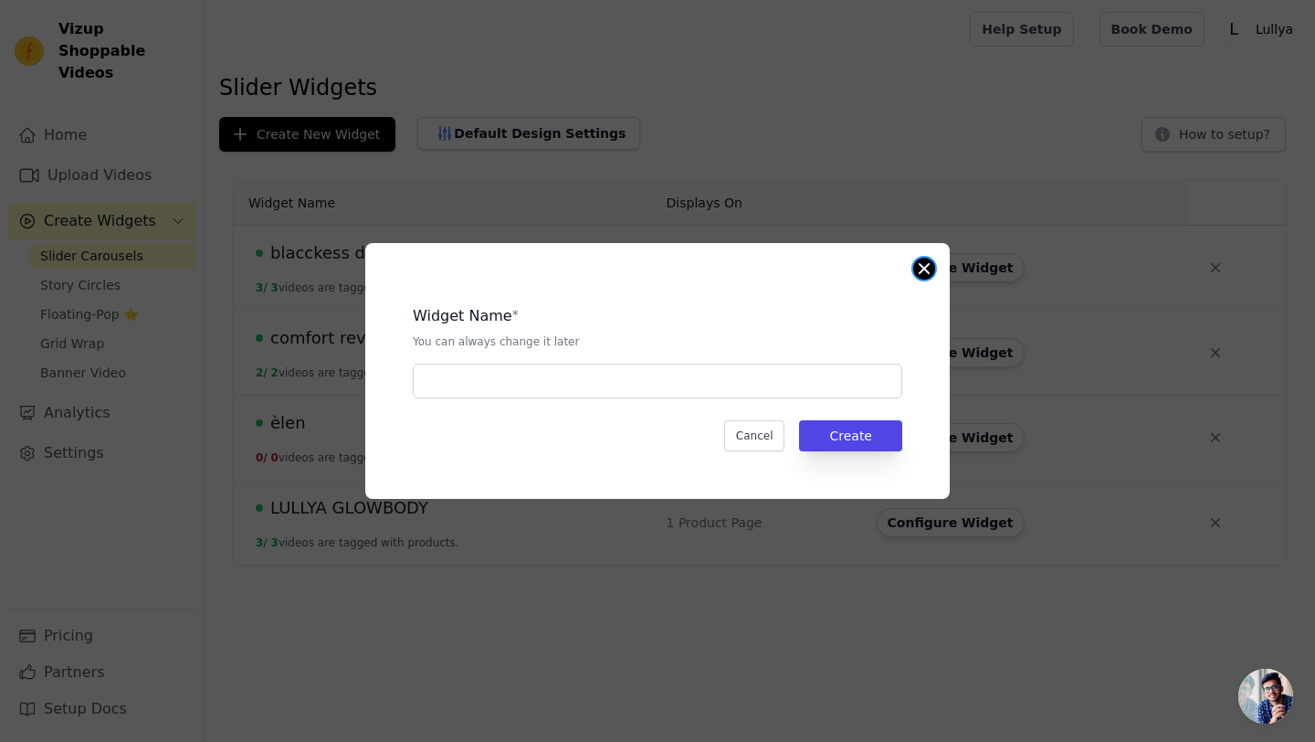
click at [921, 265] on button "Close modal" at bounding box center [925, 269] width 22 height 22
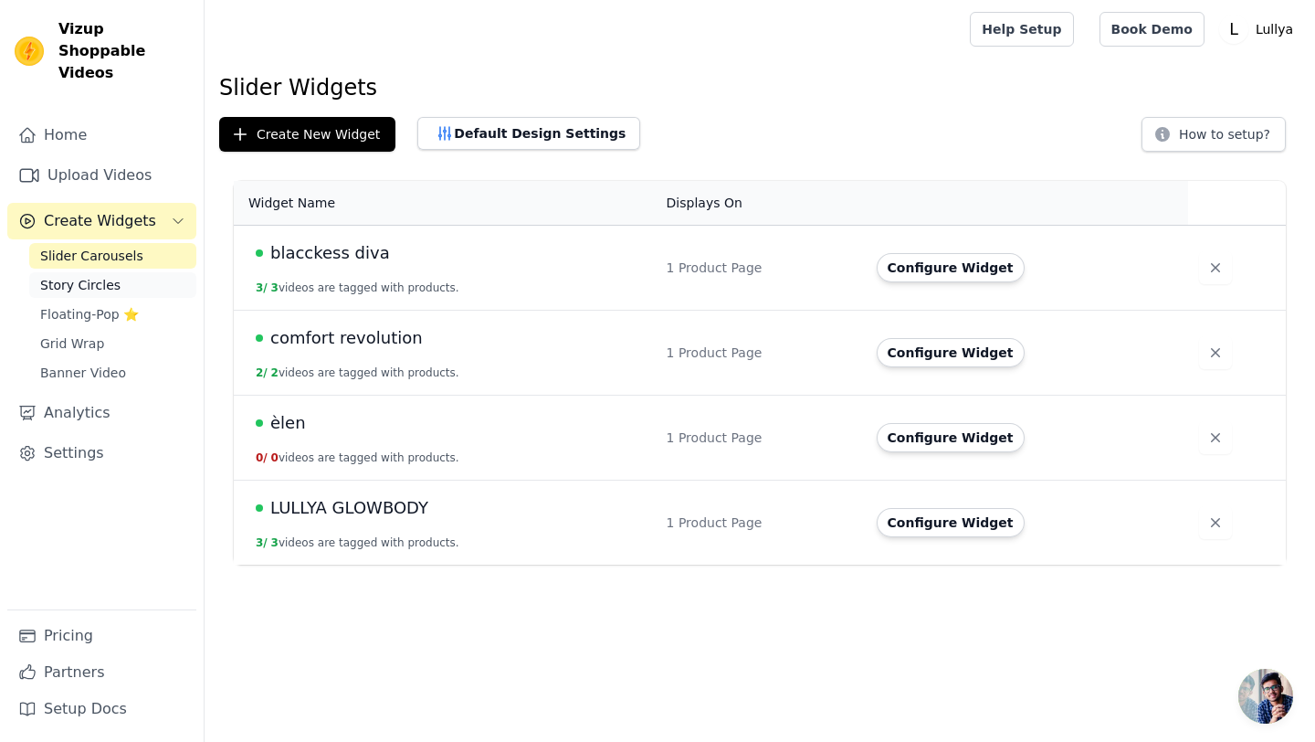
click at [111, 276] on span "Story Circles" at bounding box center [80, 285] width 80 height 18
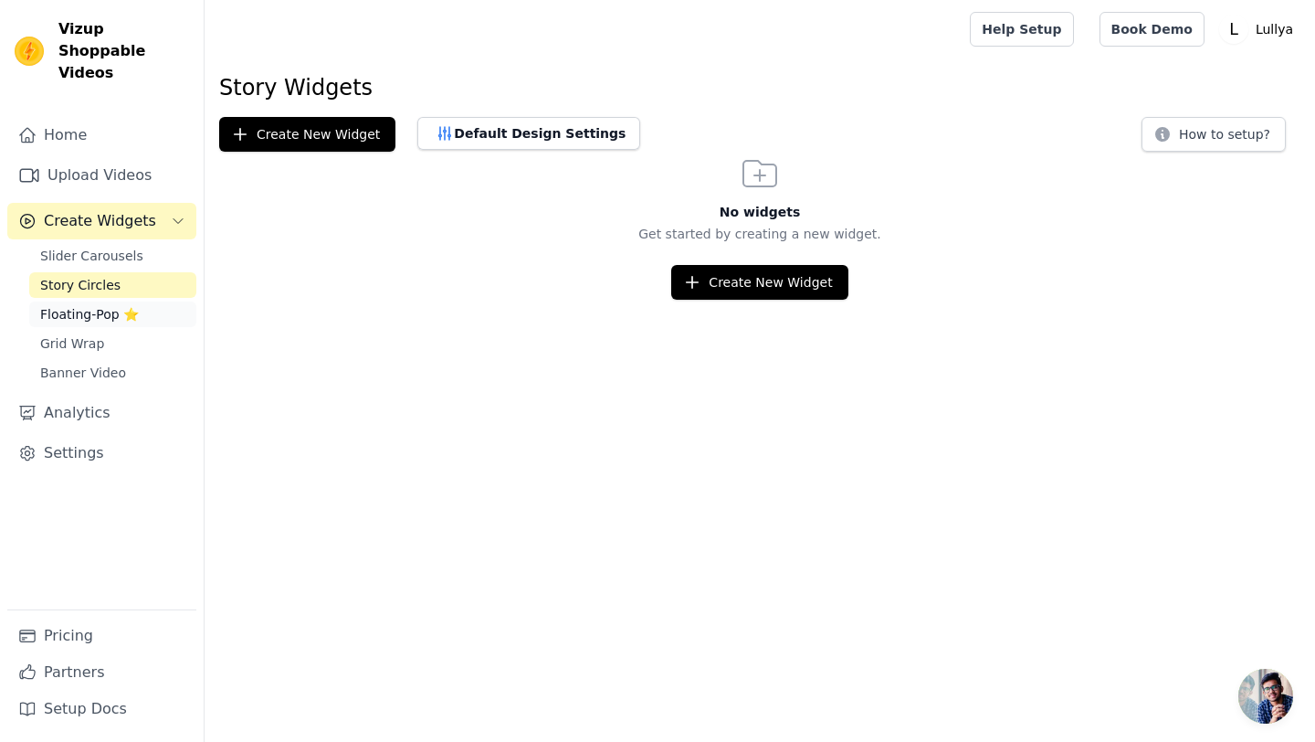
click at [79, 305] on span "Floating-Pop ⭐" at bounding box center [89, 314] width 99 height 18
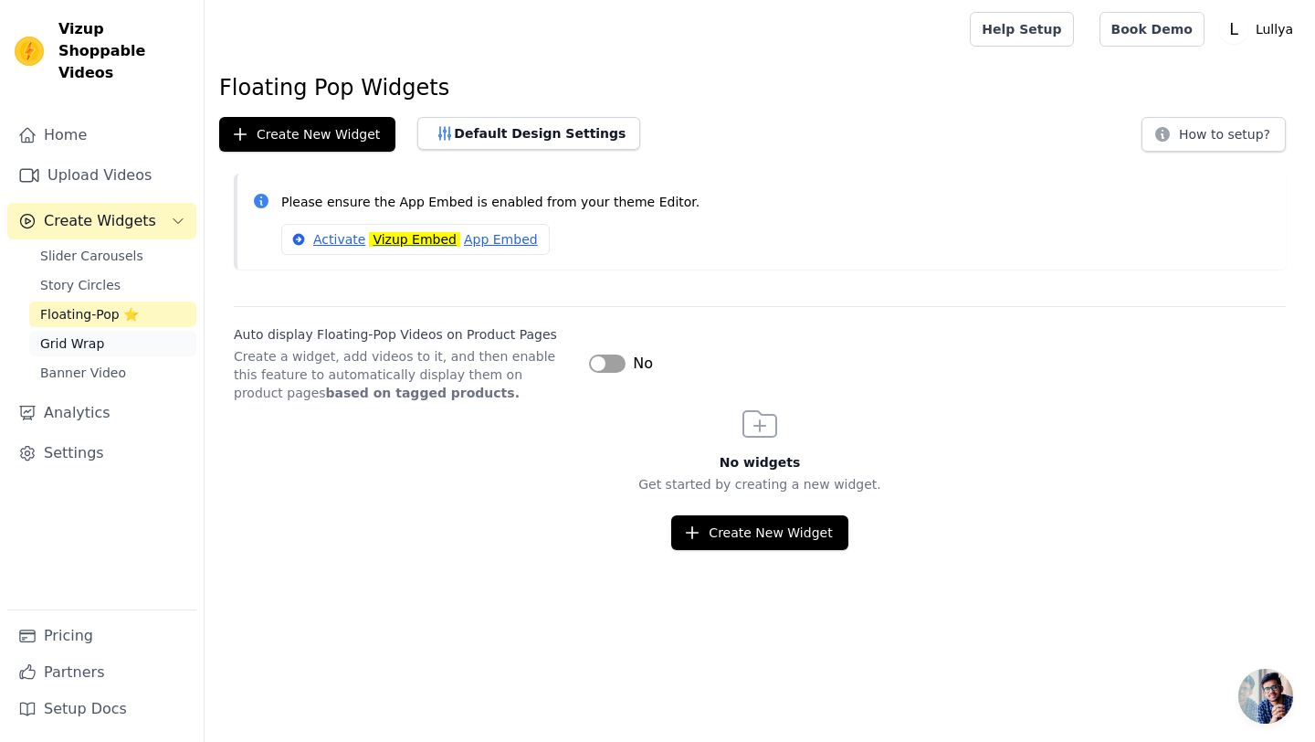
click at [79, 334] on span "Grid Wrap" at bounding box center [72, 343] width 64 height 18
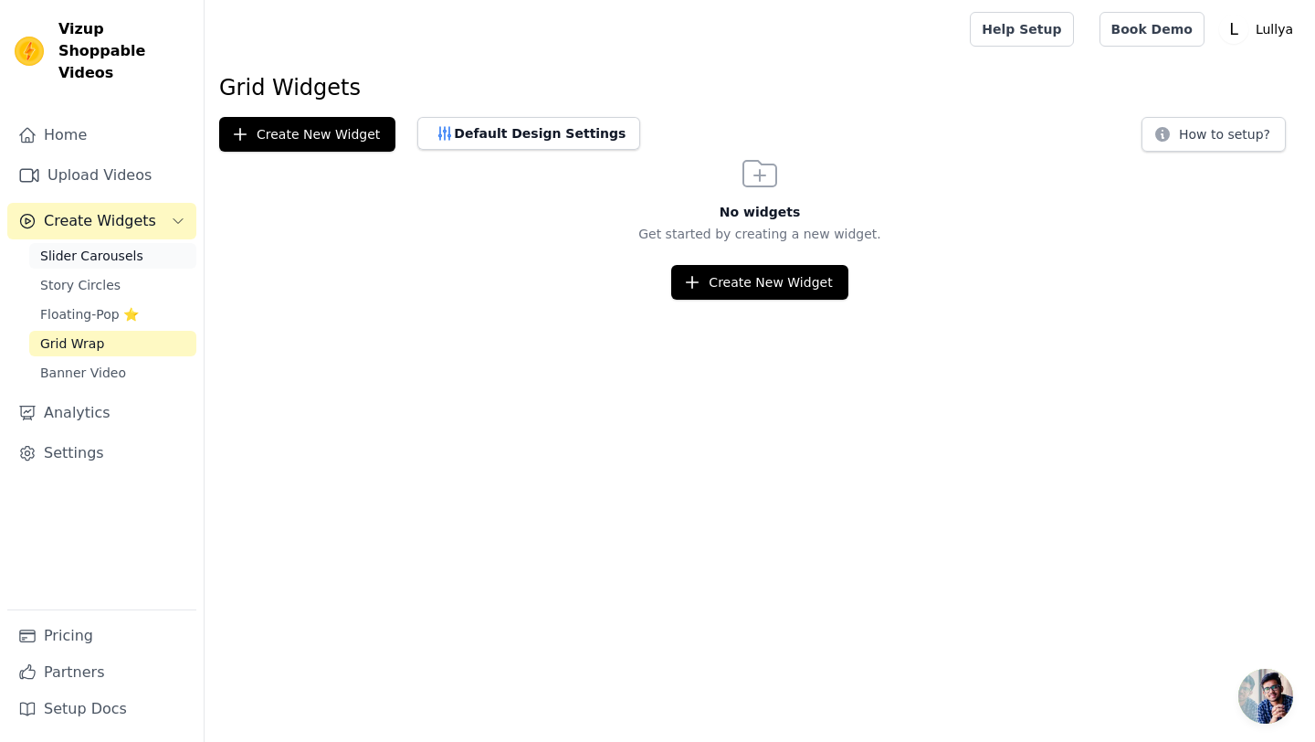
click at [111, 247] on span "Slider Carousels" at bounding box center [91, 256] width 103 height 18
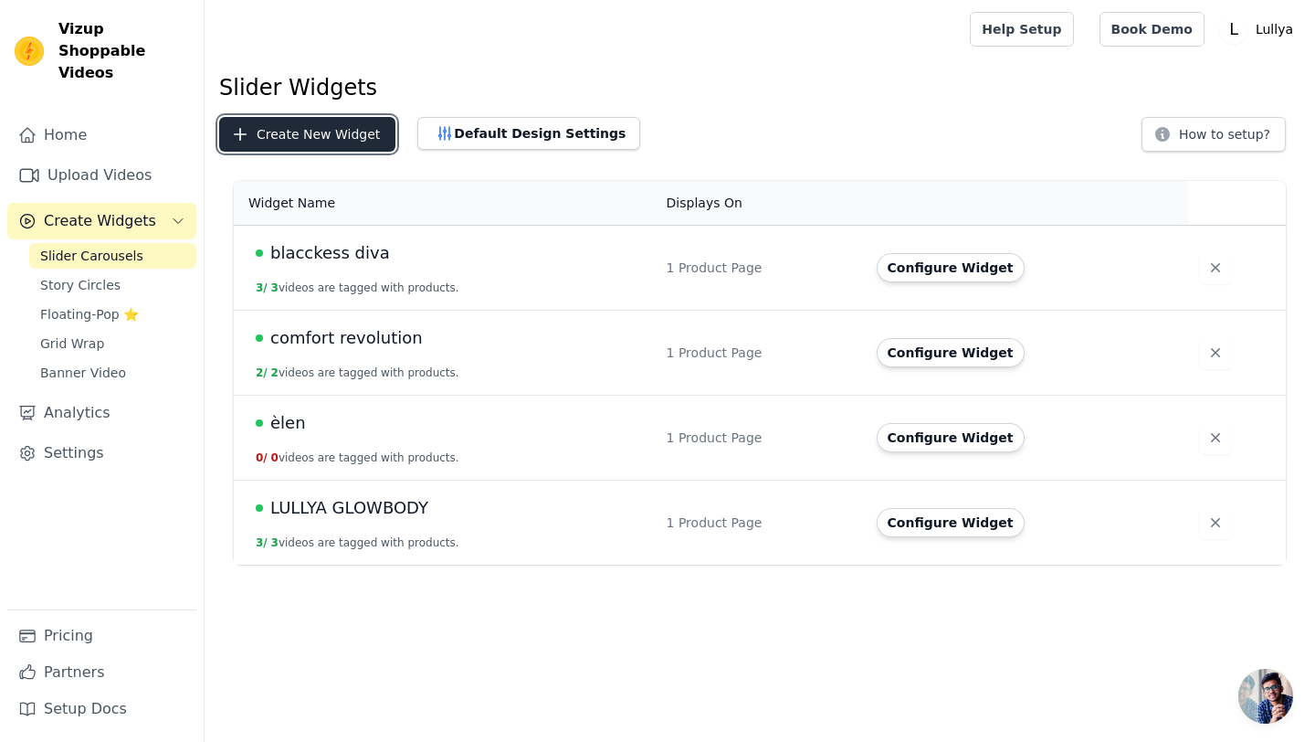
click at [348, 121] on button "Create New Widget" at bounding box center [307, 134] width 176 height 35
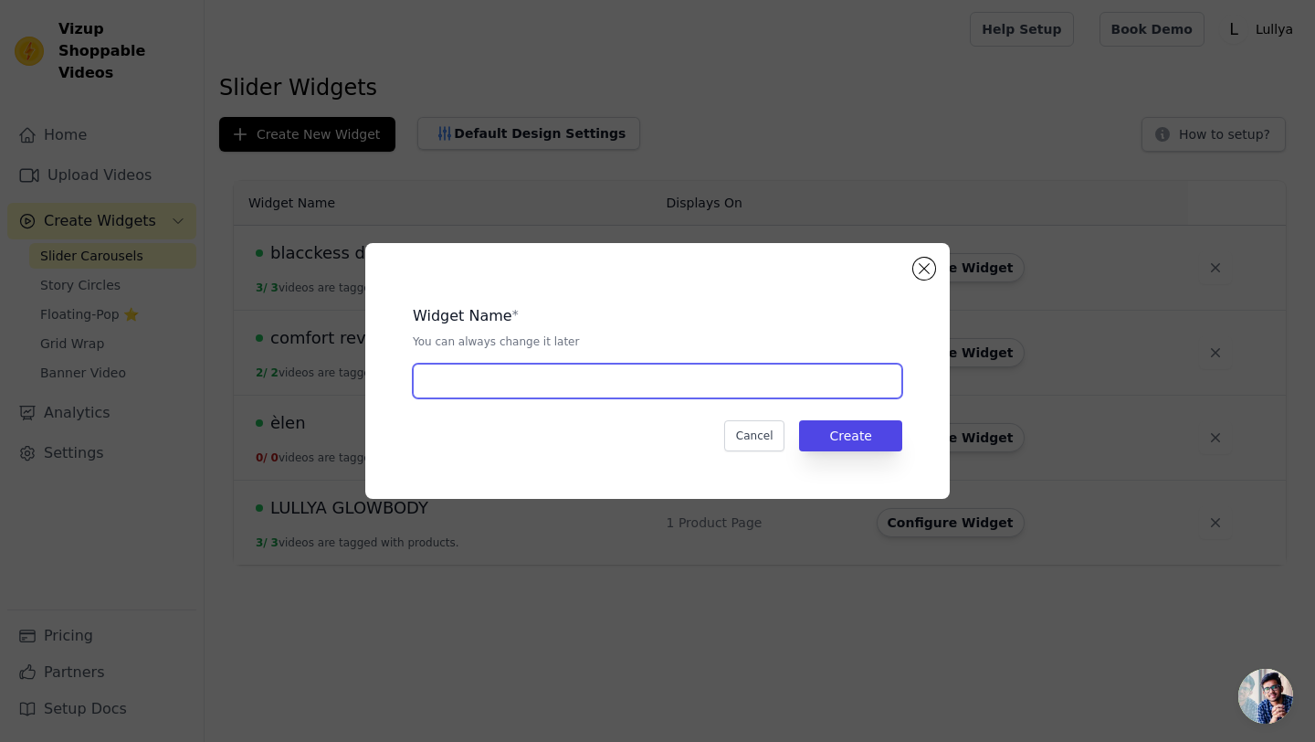
click at [541, 389] on input "text" at bounding box center [658, 381] width 490 height 35
type input "istant - eye"
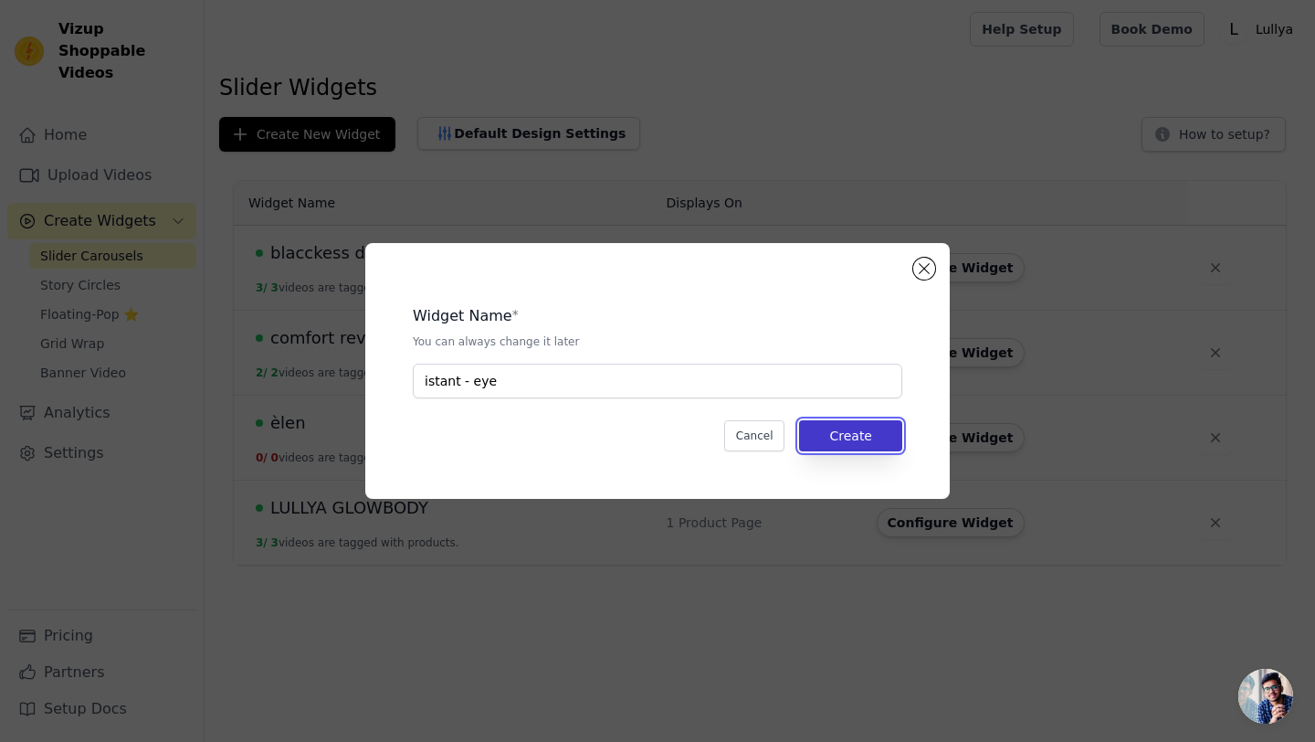
click at [845, 438] on button "Create" at bounding box center [850, 435] width 103 height 31
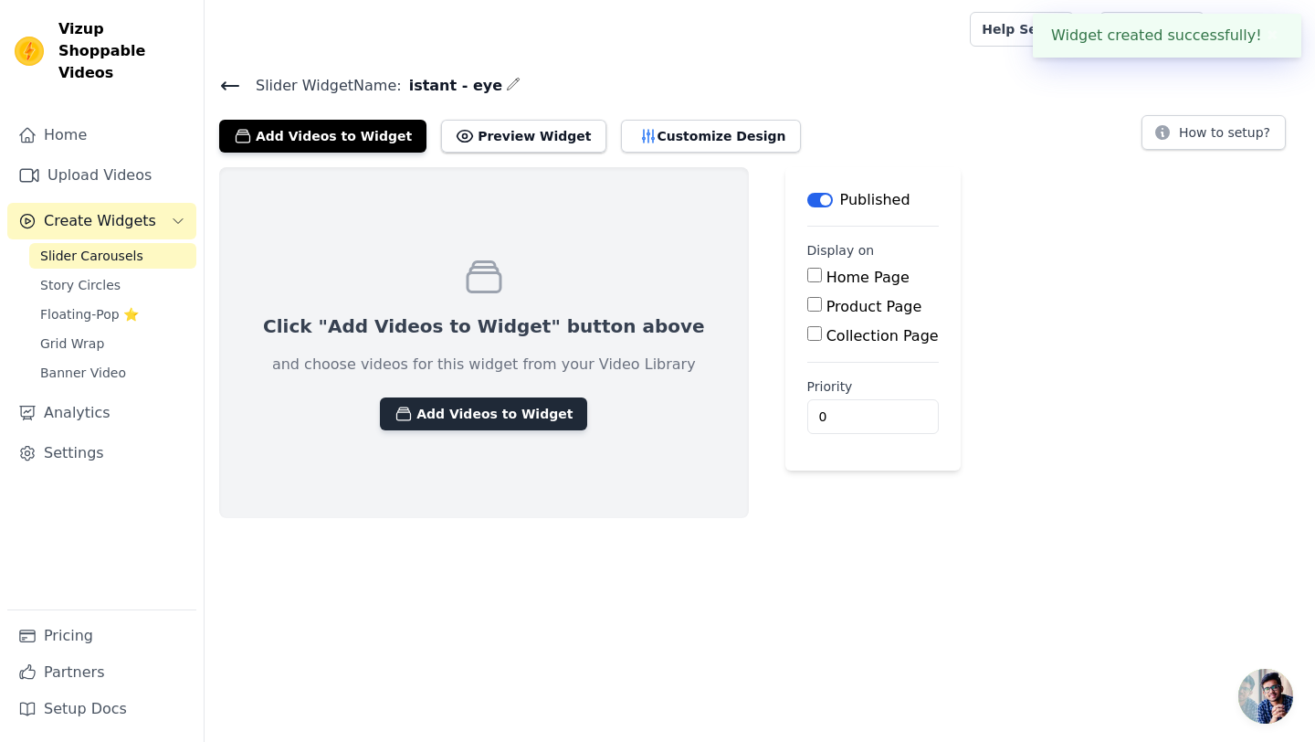
click at [462, 412] on button "Add Videos to Widget" at bounding box center [483, 413] width 207 height 33
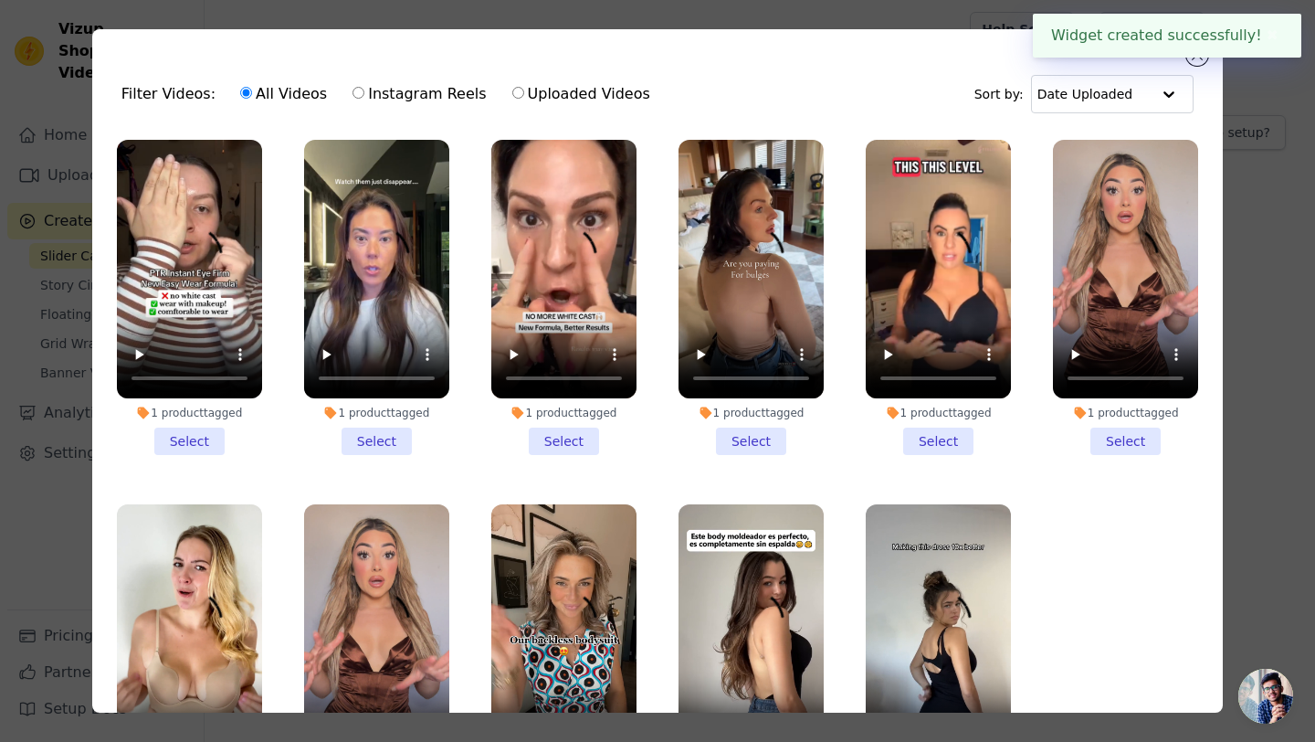
click at [206, 438] on li "1 product tagged Select" at bounding box center [189, 297] width 145 height 315
click at [0, 0] on input "1 product tagged Select" at bounding box center [0, 0] width 0 height 0
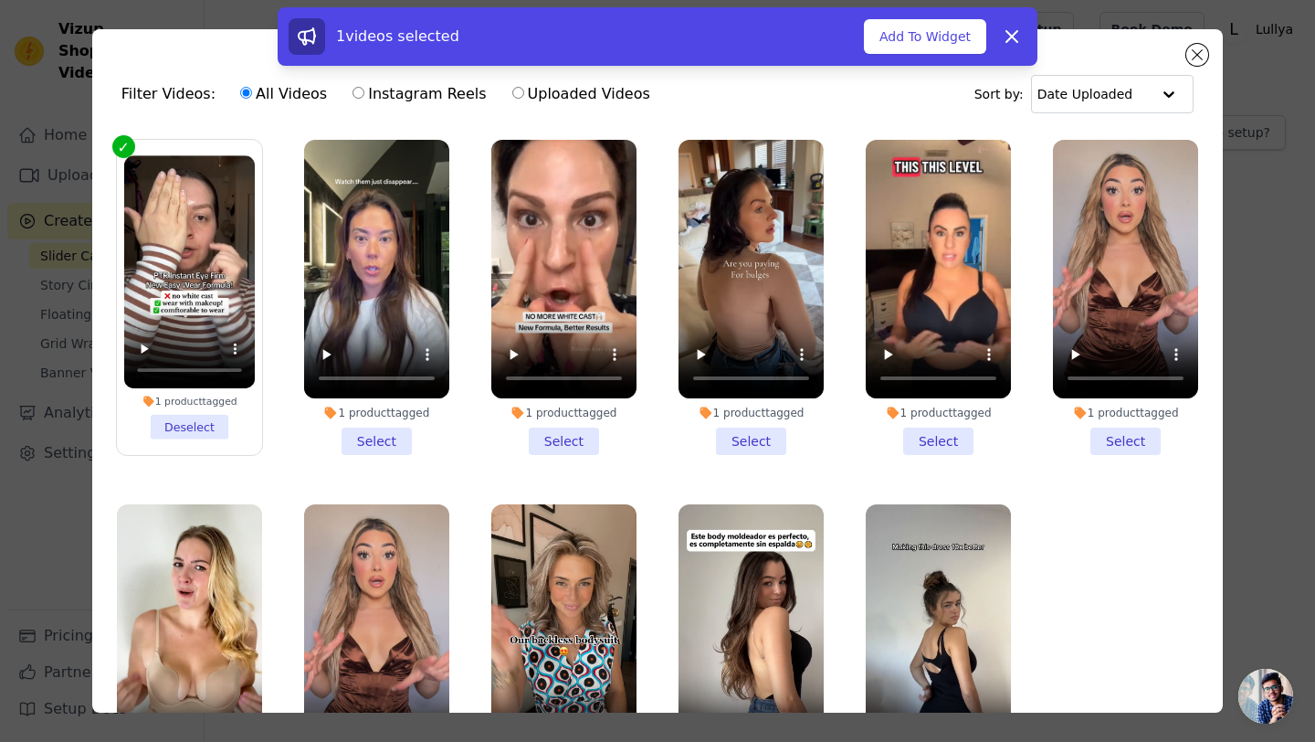
click at [353, 446] on li "1 product tagged Select" at bounding box center [376, 297] width 145 height 315
click at [0, 0] on input "1 product tagged Select" at bounding box center [0, 0] width 0 height 0
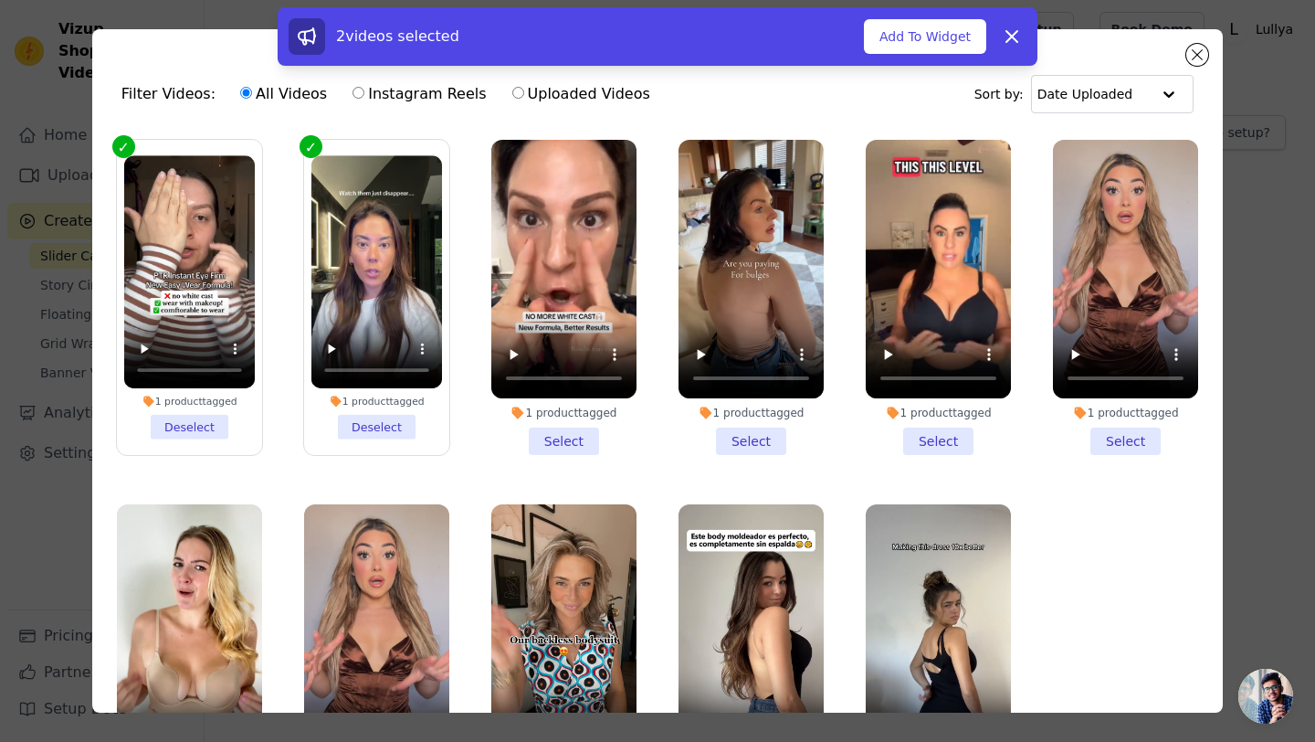
click at [569, 449] on li "1 product tagged Select" at bounding box center [563, 297] width 145 height 315
click at [0, 0] on input "1 product tagged Select" at bounding box center [0, 0] width 0 height 0
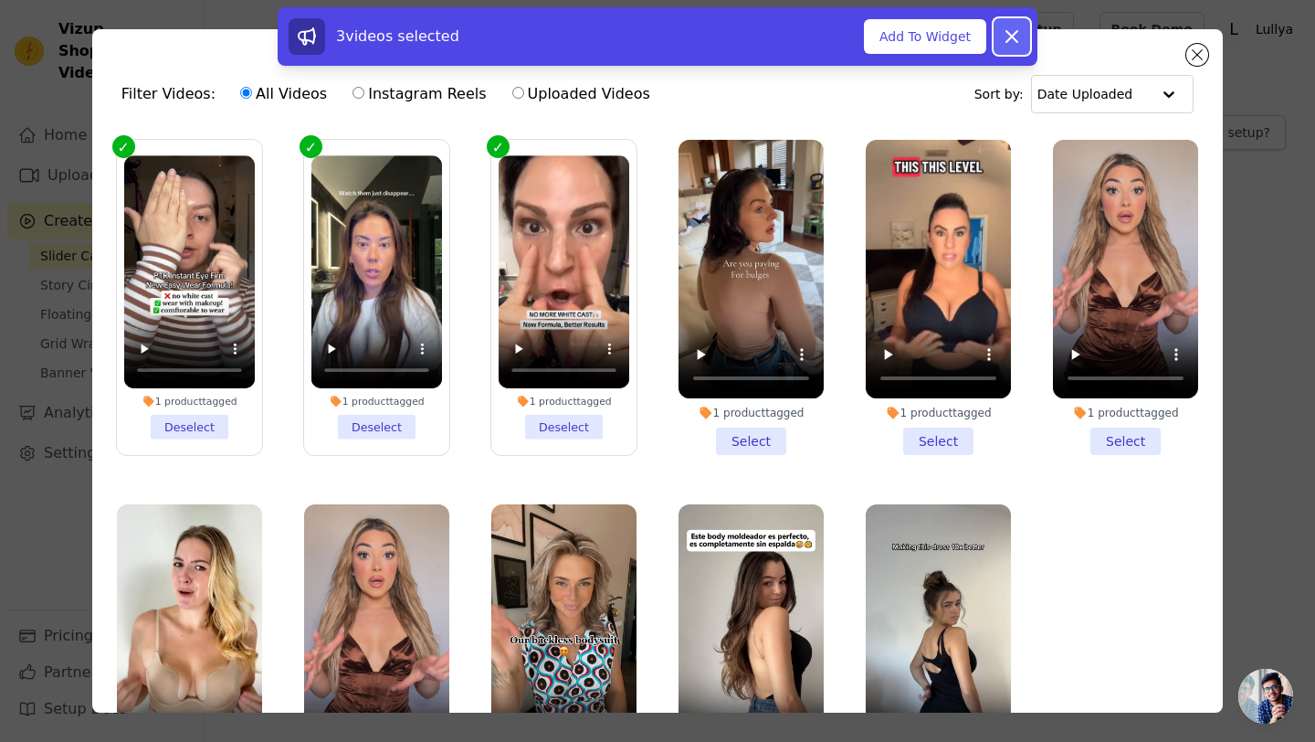
click at [1016, 26] on icon at bounding box center [1012, 37] width 22 height 22
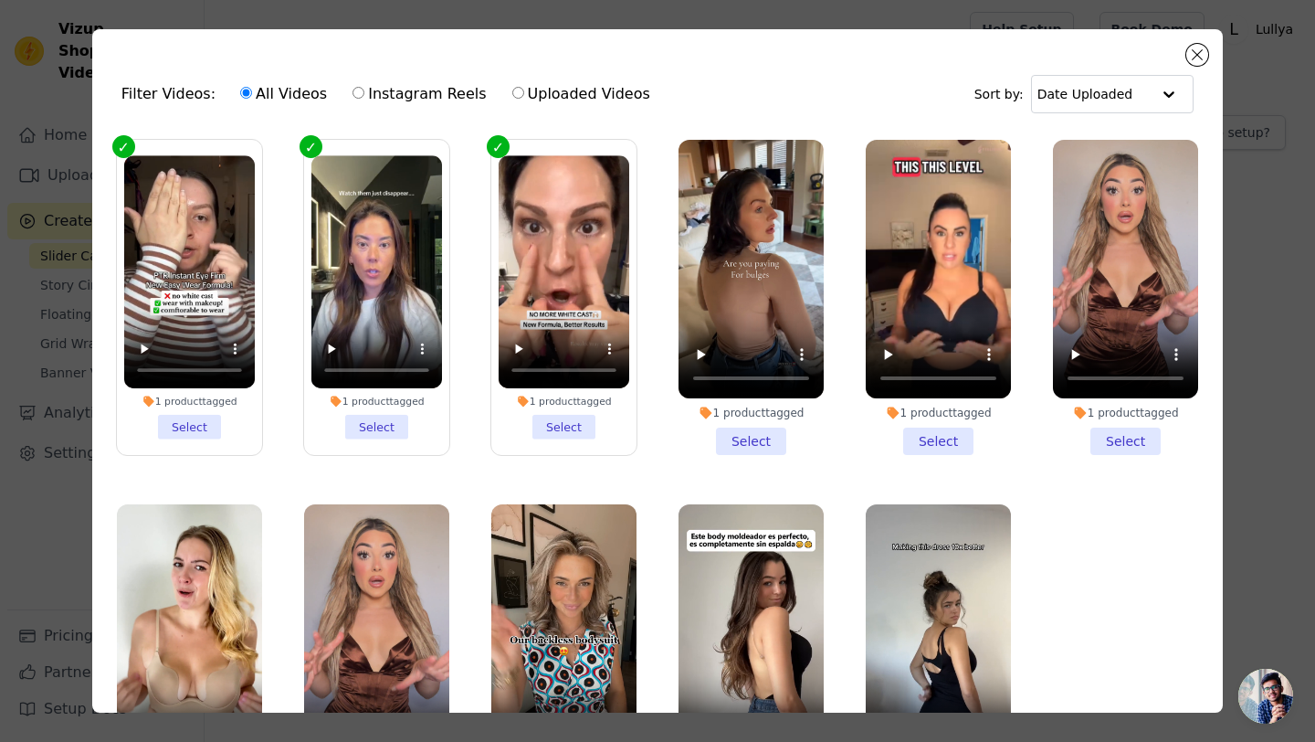
click at [211, 433] on li "1 product tagged Select" at bounding box center [189, 296] width 131 height 283
click at [0, 0] on input "1 product tagged Select" at bounding box center [0, 0] width 0 height 0
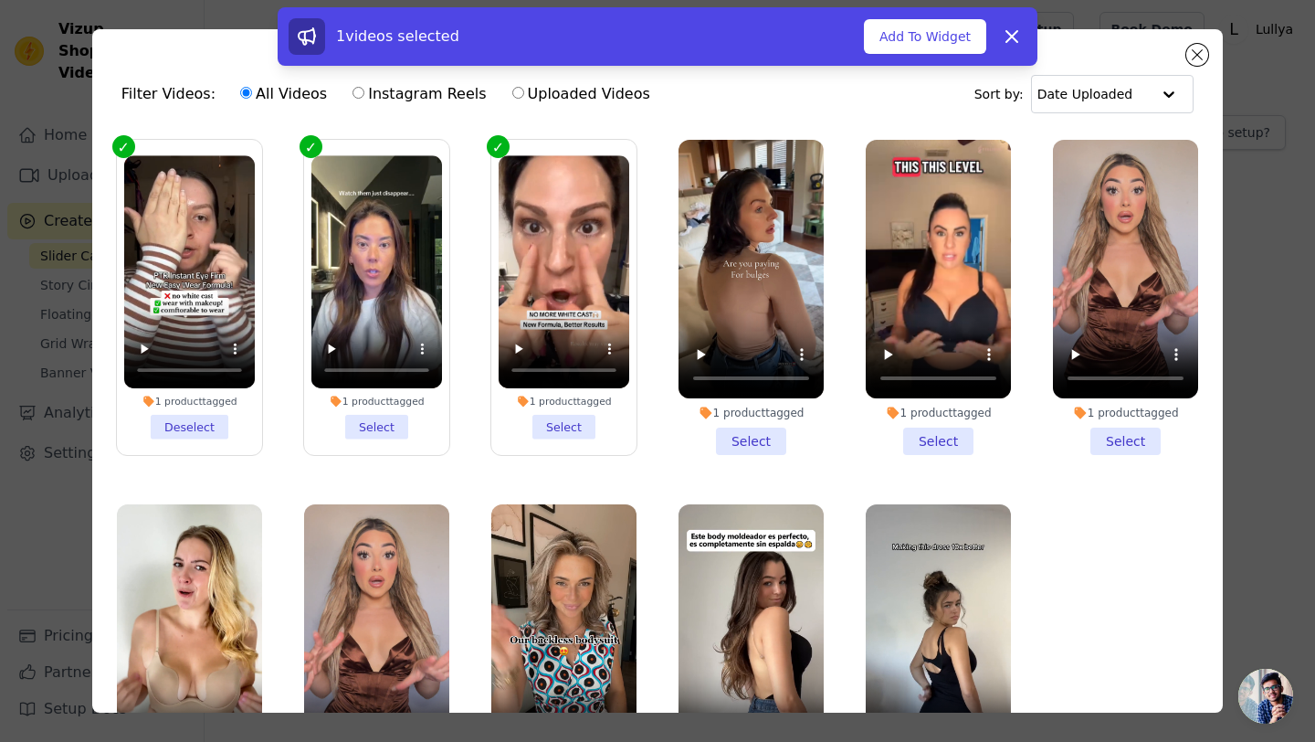
click at [384, 436] on li "1 product tagged Select" at bounding box center [377, 296] width 131 height 283
click at [0, 0] on input "1 product tagged Select" at bounding box center [0, 0] width 0 height 0
click at [557, 438] on li "1 product tagged Select" at bounding box center [564, 296] width 131 height 283
click at [0, 0] on input "1 product tagged Select" at bounding box center [0, 0] width 0 height 0
click at [916, 47] on button "Add To Widget" at bounding box center [925, 36] width 122 height 35
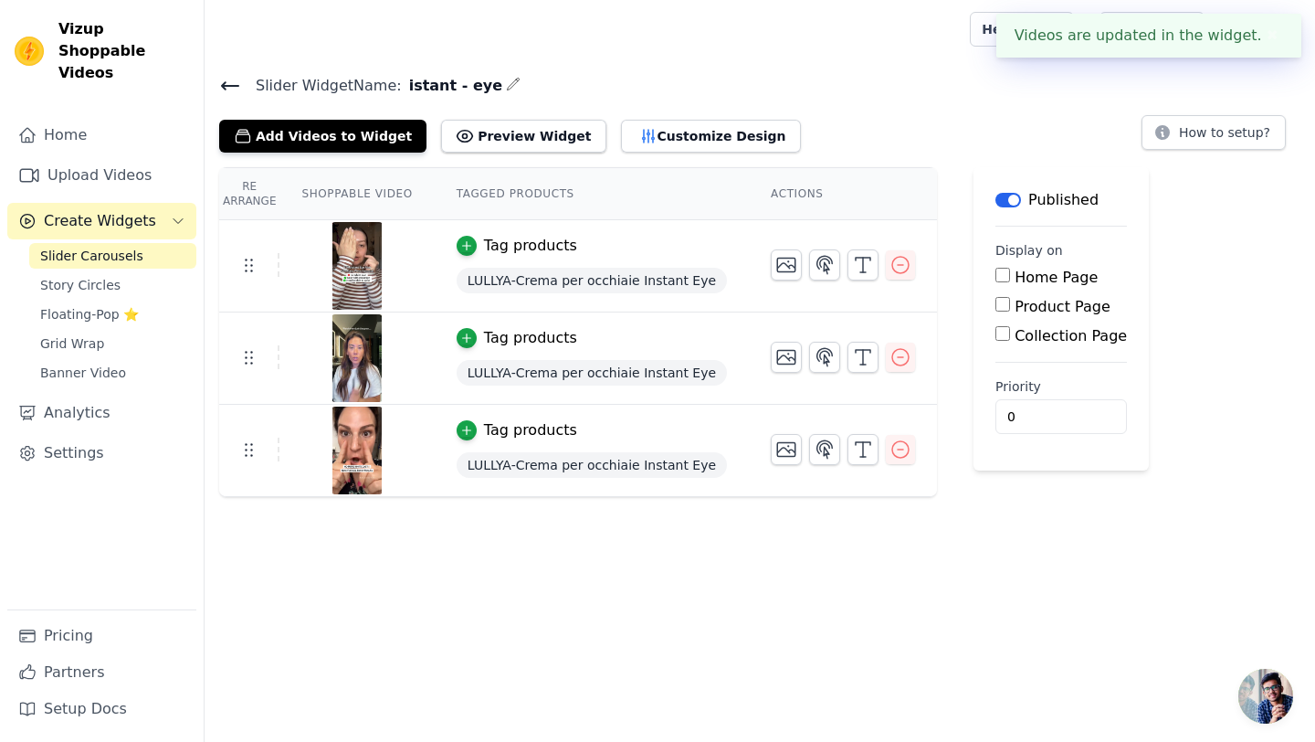
click at [996, 305] on input "Product Page" at bounding box center [1003, 304] width 15 height 15
checkbox input "true"
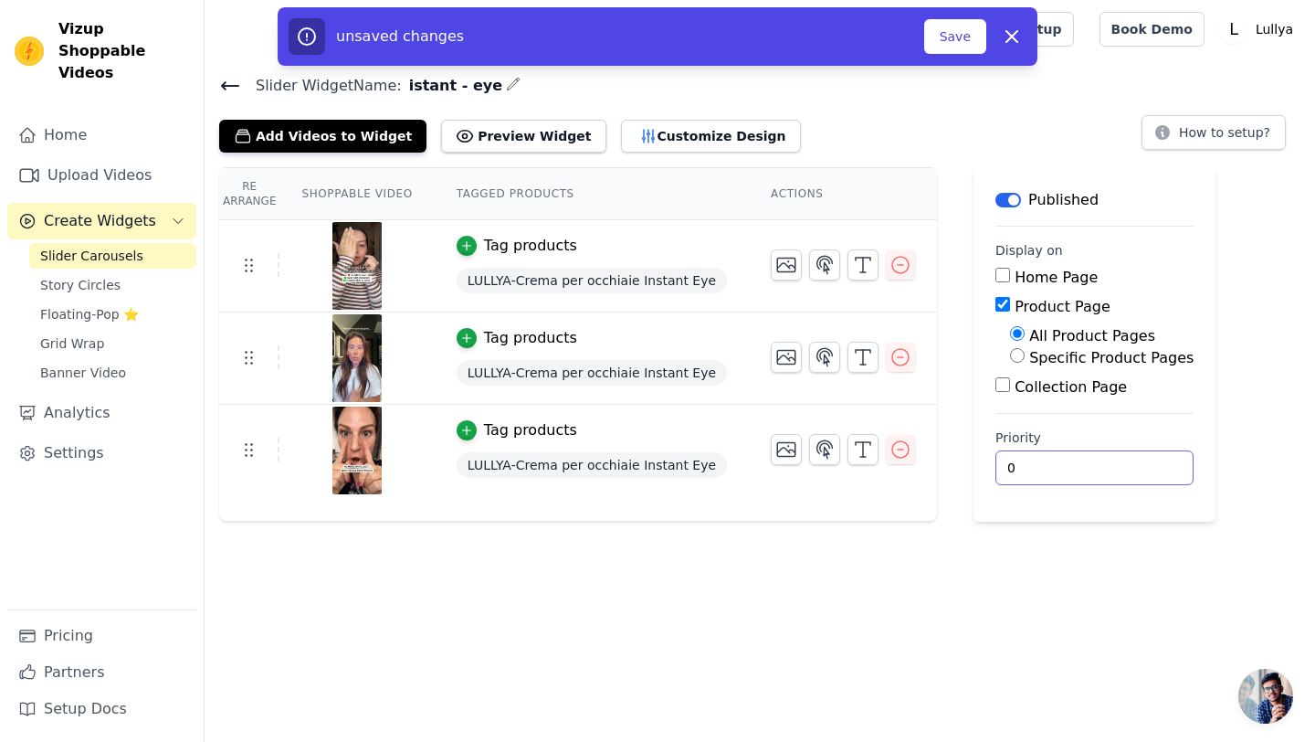
click at [1021, 472] on input "0" at bounding box center [1095, 467] width 198 height 35
click at [470, 249] on icon "button" at bounding box center [466, 245] width 13 height 13
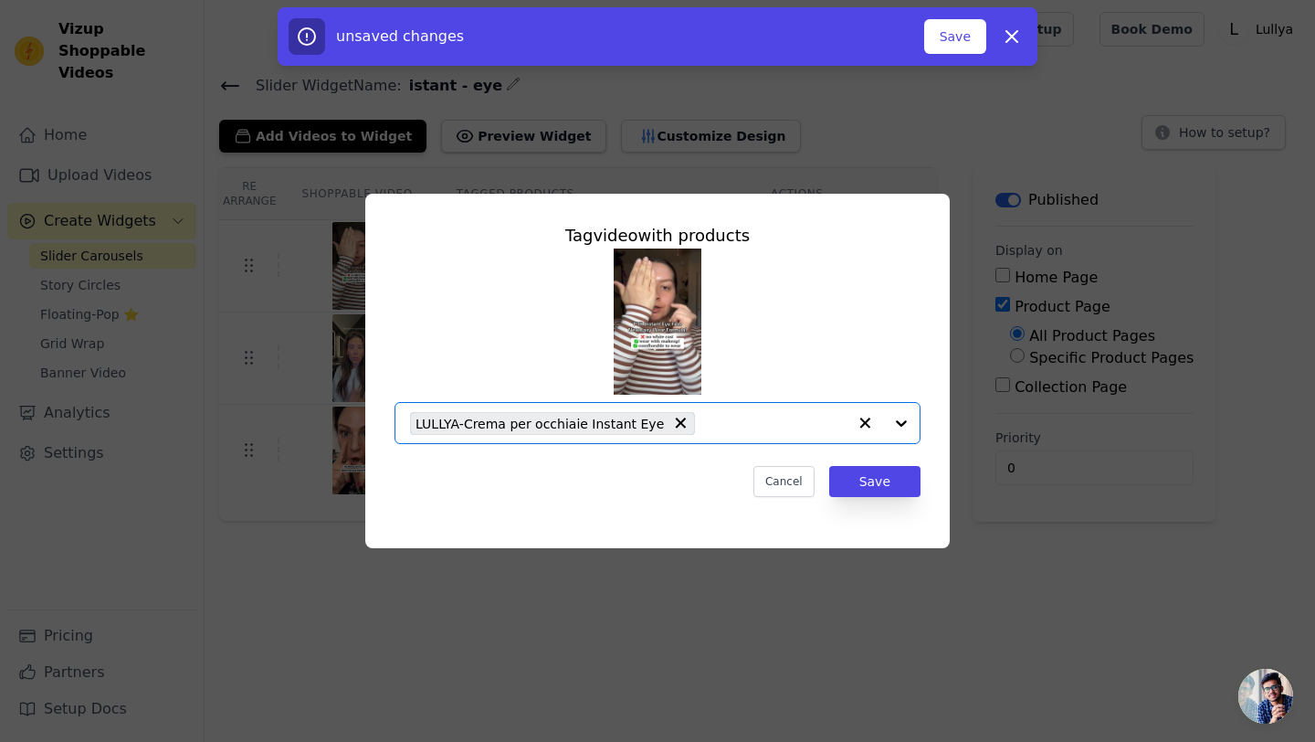
click at [787, 428] on input "text" at bounding box center [775, 423] width 143 height 22
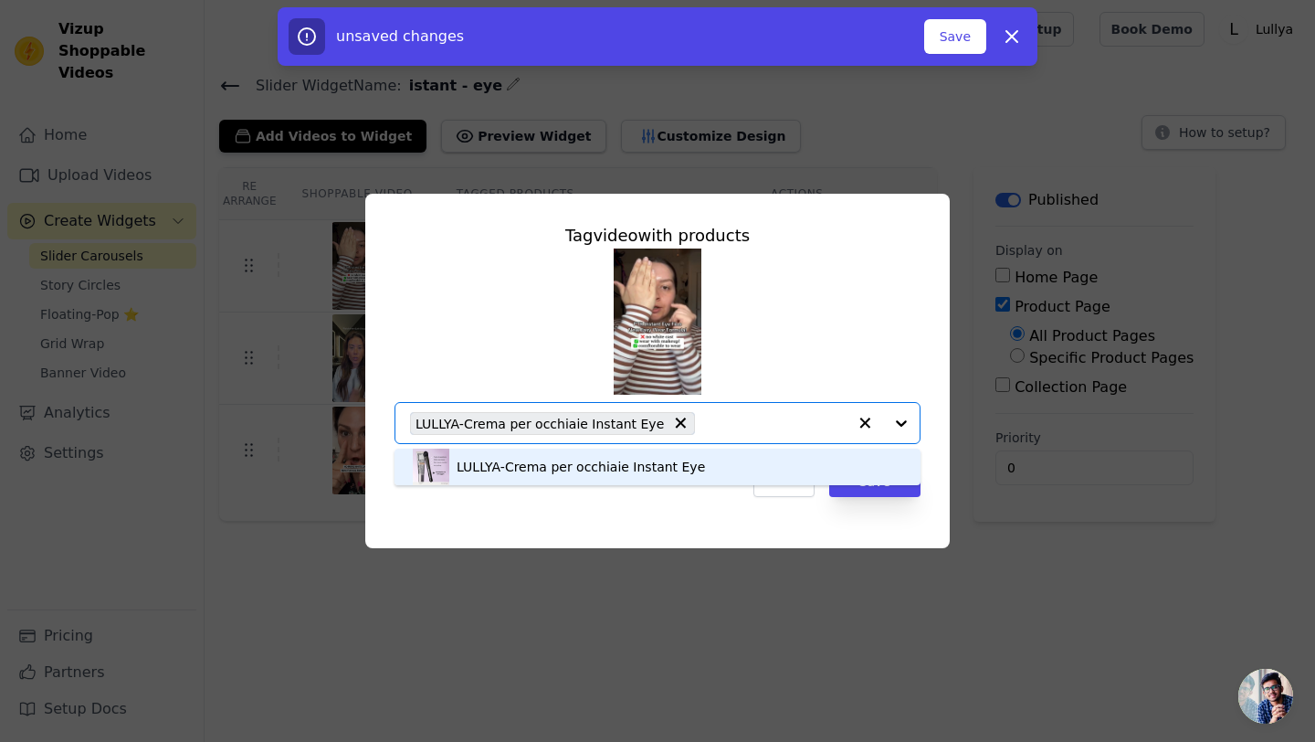
click at [787, 428] on input "text" at bounding box center [775, 423] width 143 height 22
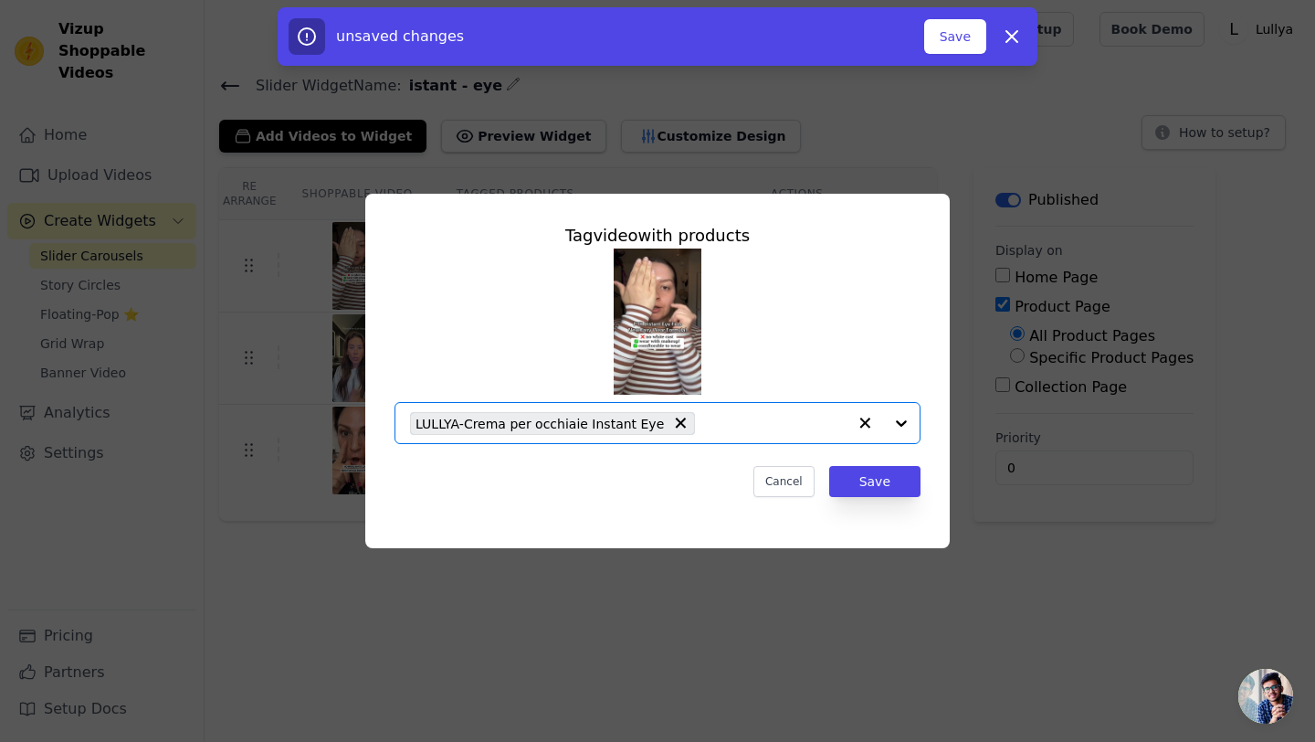
click at [787, 428] on input "text" at bounding box center [775, 423] width 143 height 22
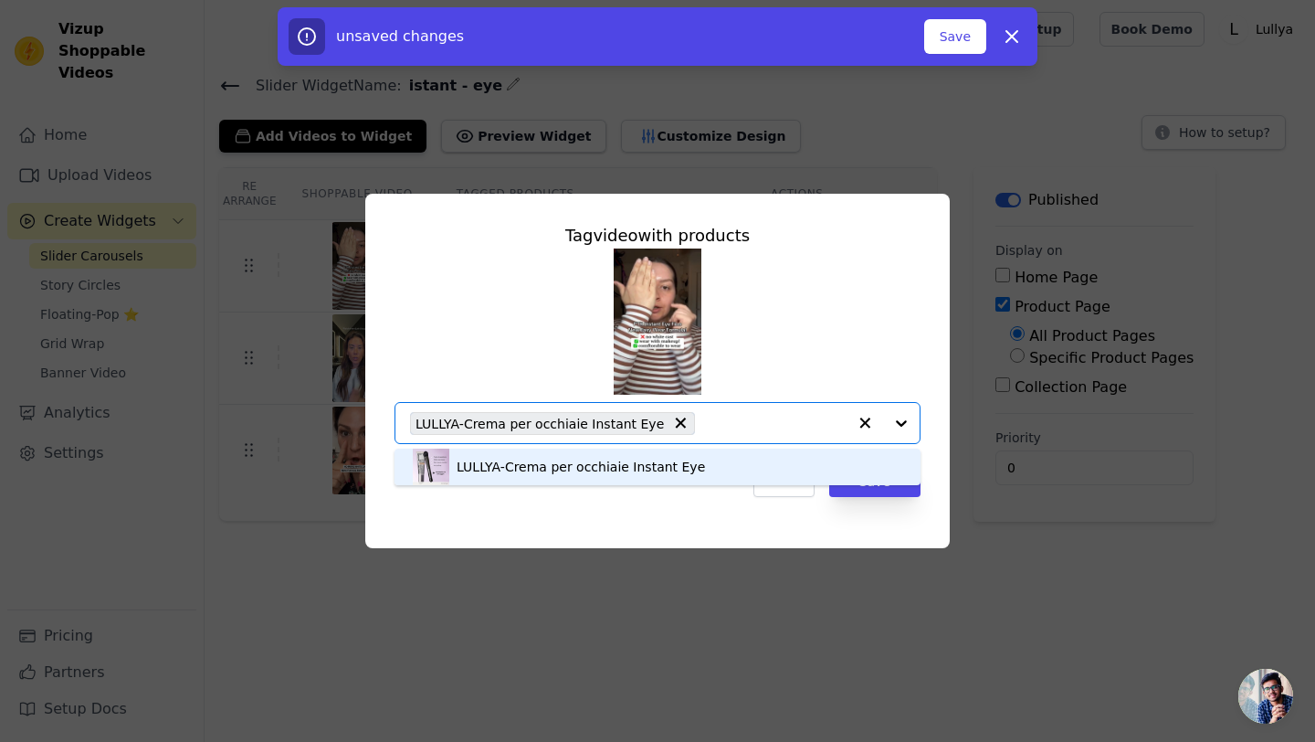
click at [787, 428] on input "text" at bounding box center [775, 423] width 143 height 22
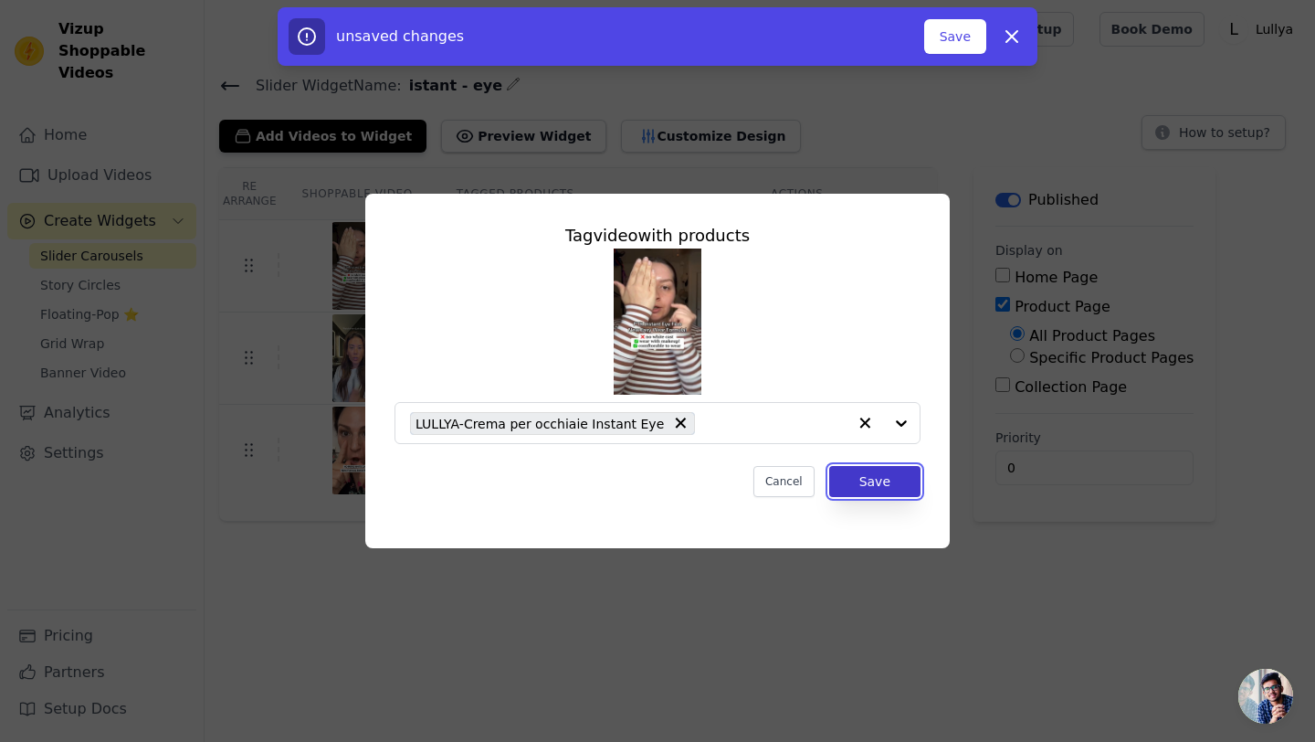
click at [879, 485] on button "Save" at bounding box center [874, 481] width 91 height 31
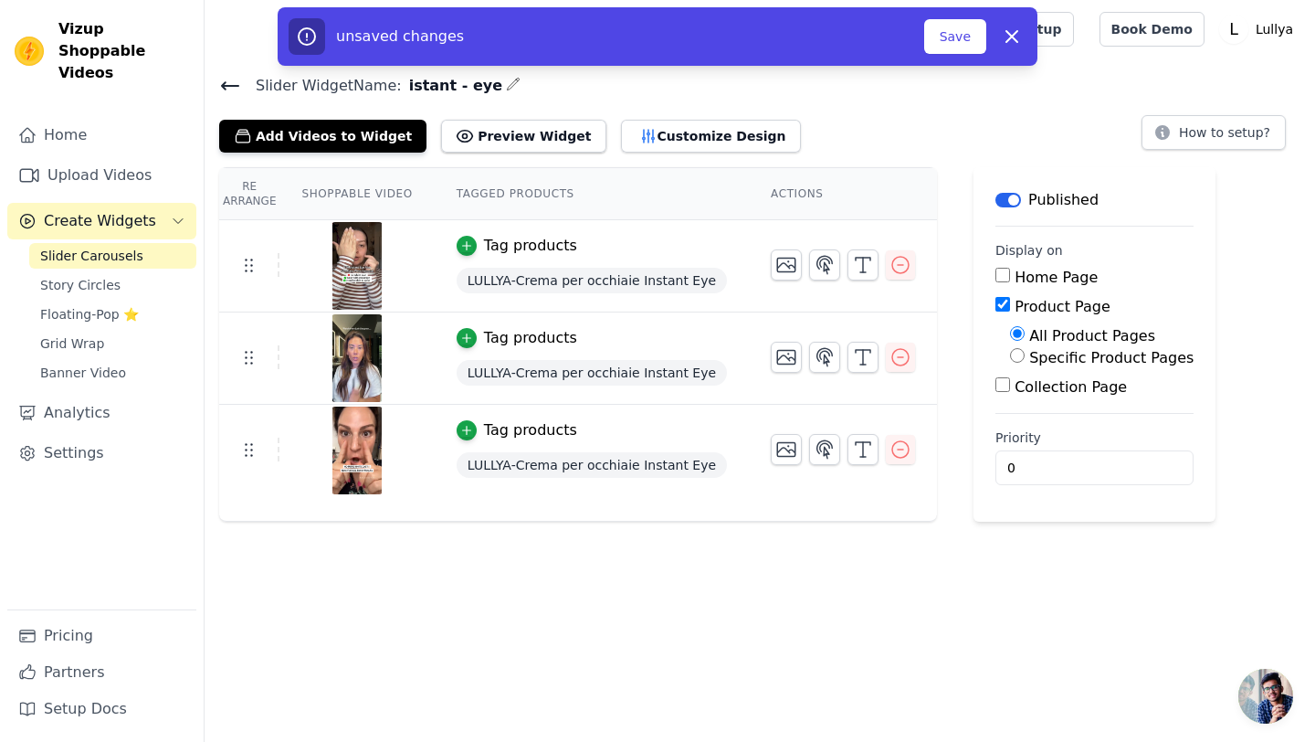
click at [1012, 352] on input "Specific Product Pages" at bounding box center [1017, 355] width 15 height 15
radio input "true"
click at [1023, 407] on button "Select Products" at bounding box center [1071, 399] width 122 height 31
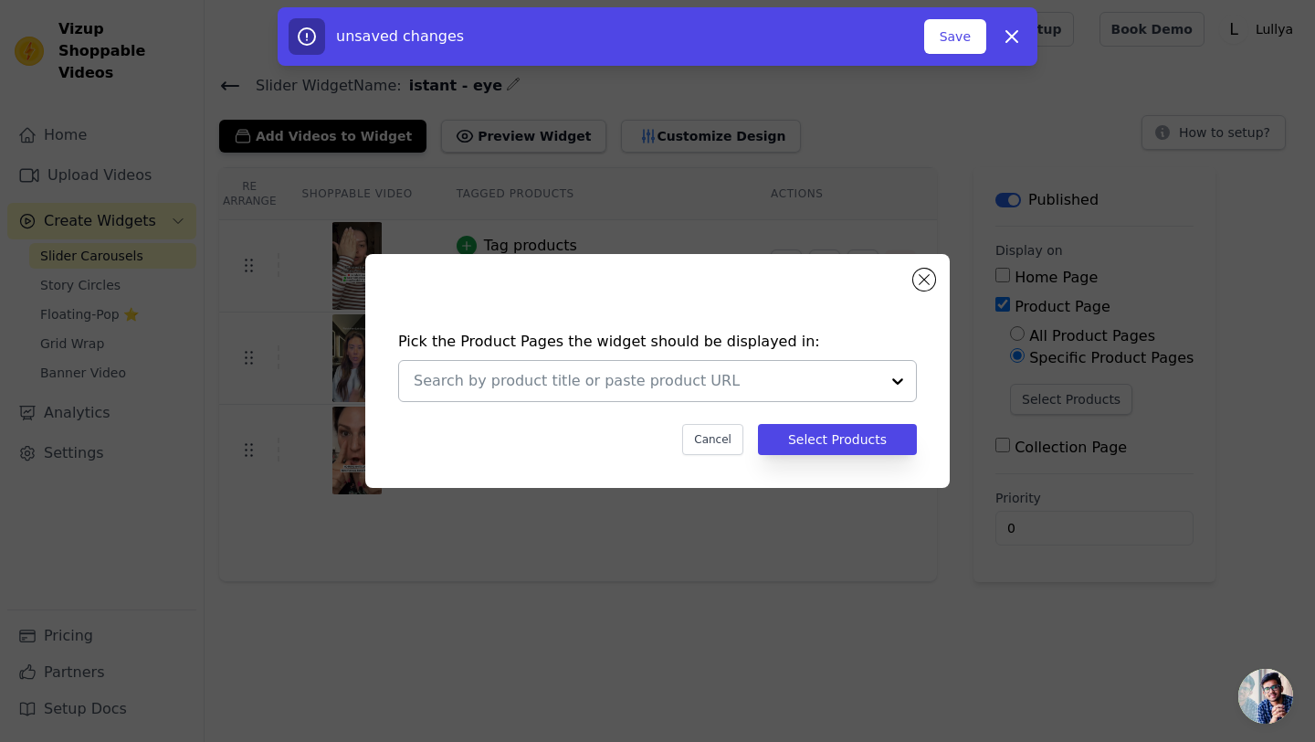
click at [791, 393] on div at bounding box center [647, 381] width 466 height 40
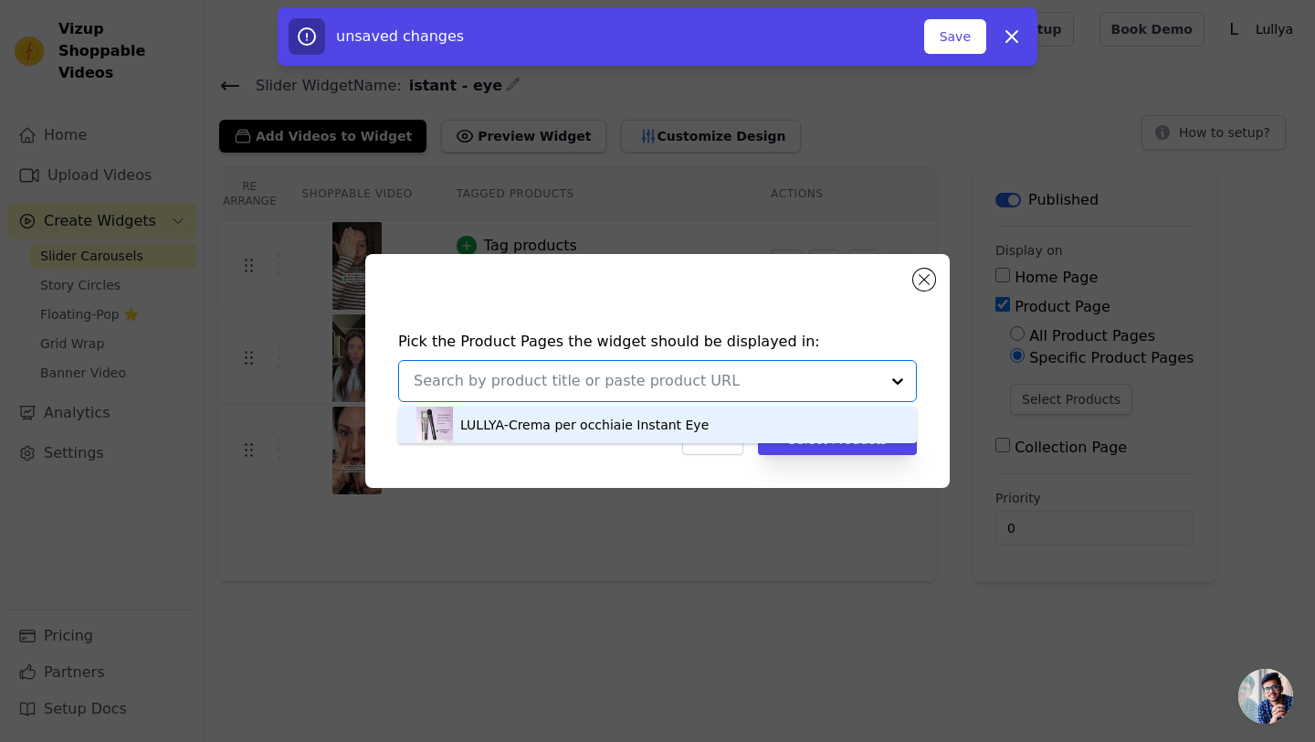
click at [690, 428] on div "LULLYA-Crema per occhiaie Instant Eye" at bounding box center [584, 425] width 248 height 18
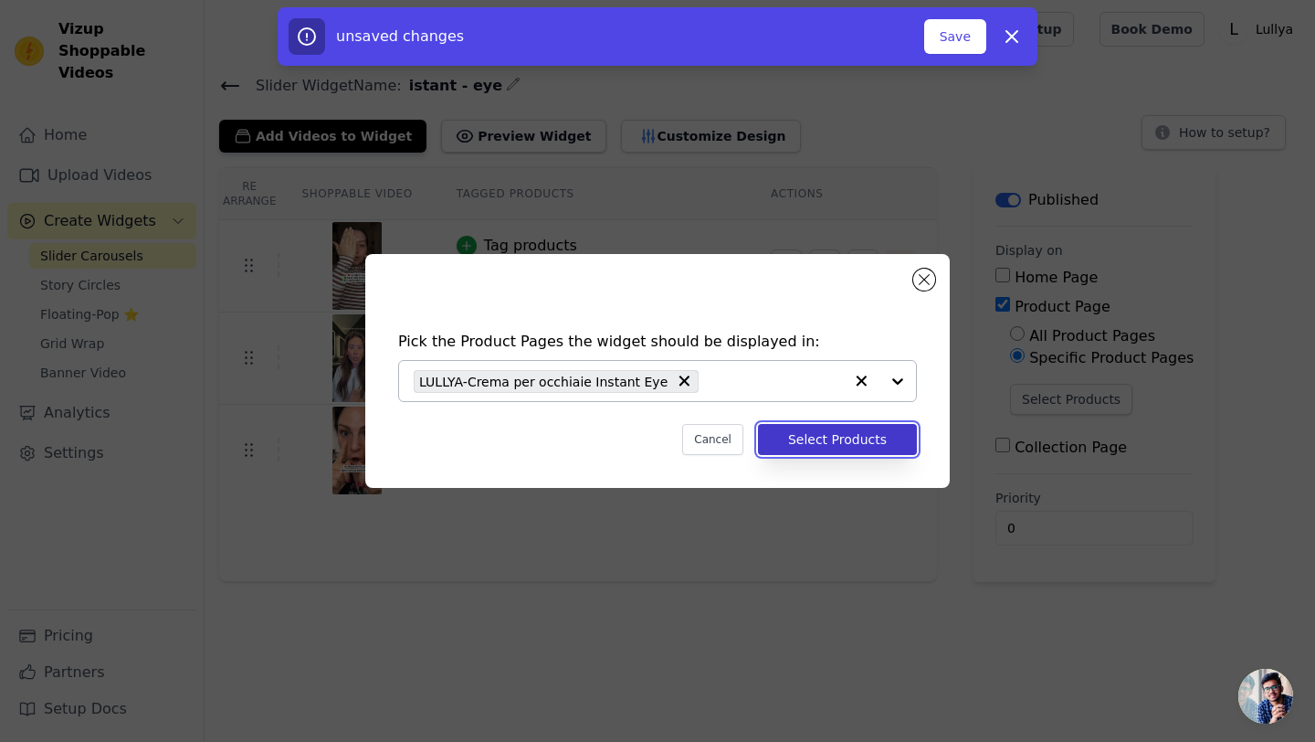
click at [840, 443] on button "Select Products" at bounding box center [837, 439] width 159 height 31
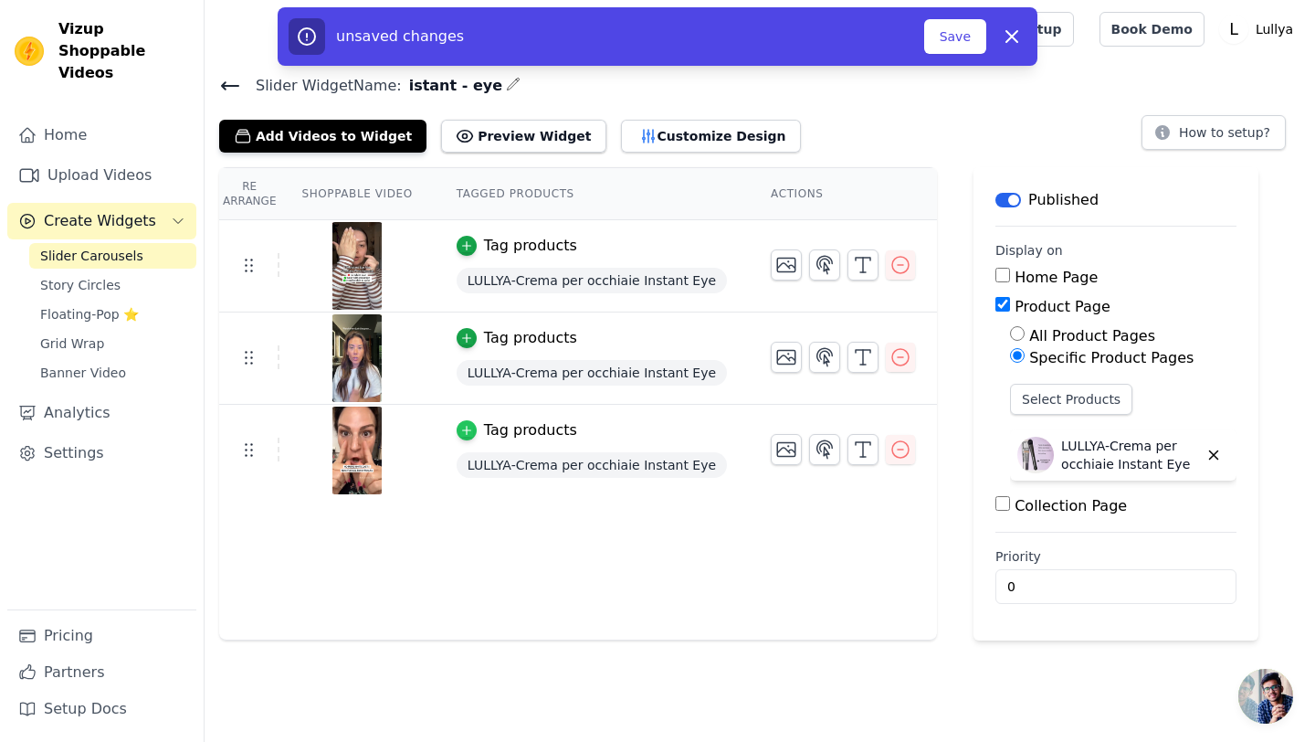
click at [469, 430] on icon "button" at bounding box center [466, 430] width 13 height 13
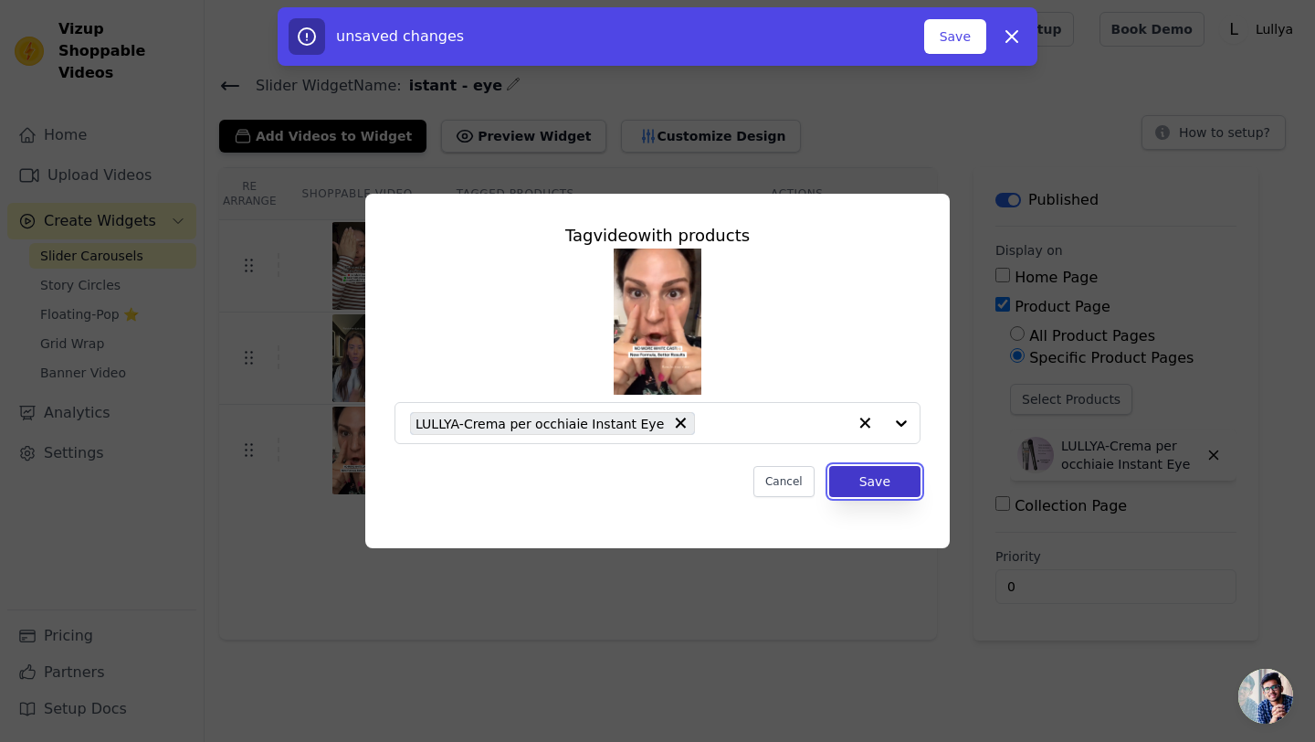
click at [862, 485] on button "Save" at bounding box center [874, 481] width 91 height 31
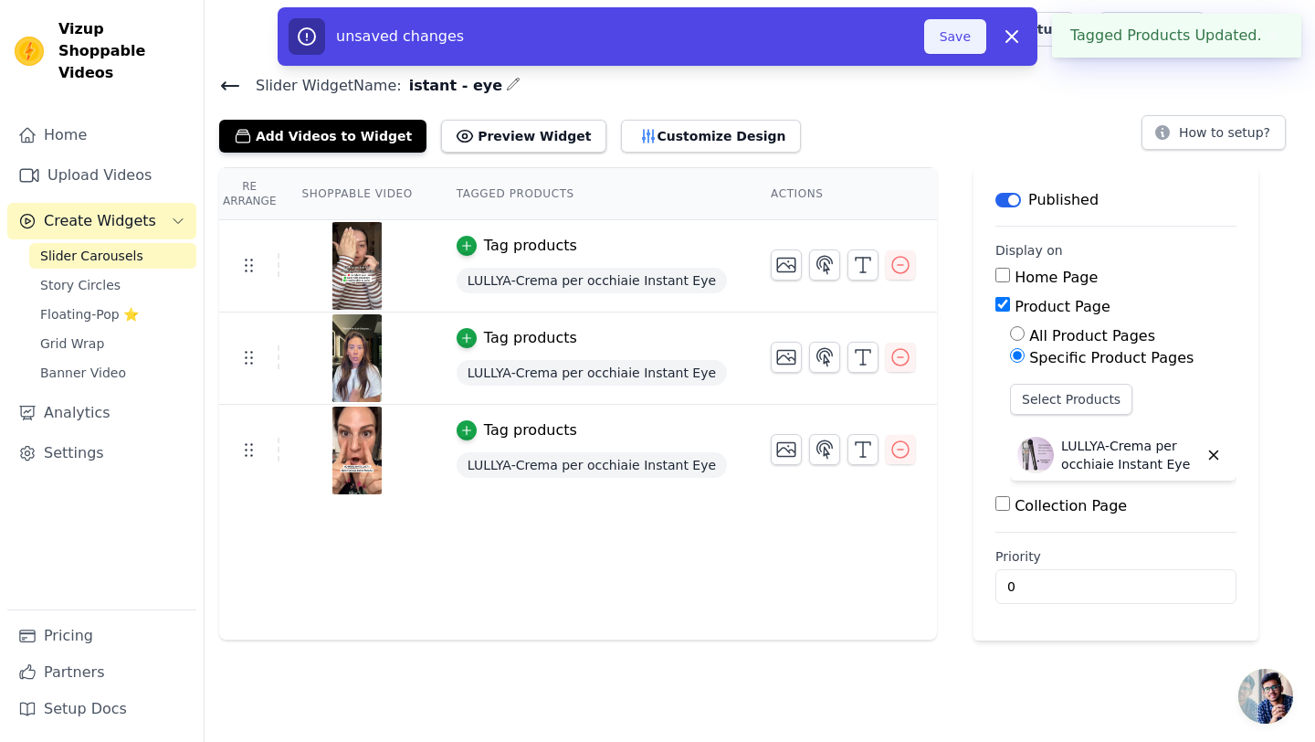
click at [966, 30] on button "Save" at bounding box center [955, 36] width 62 height 35
